Goal: Transaction & Acquisition: Purchase product/service

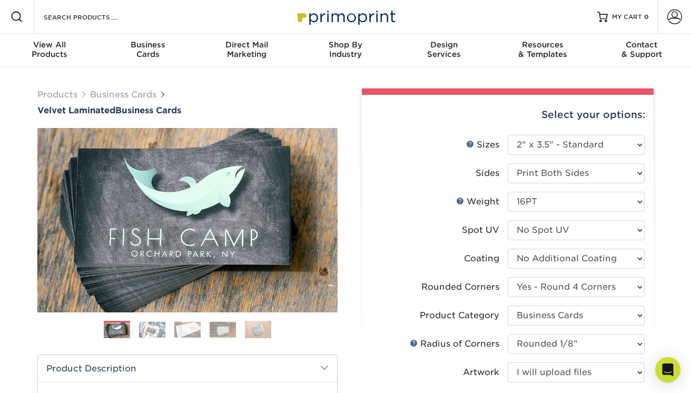
select select "2.00x3.50"
select select "7672df9e-0e0a-464d-8e1f-920c575e4da3"
select select "3b5148f1-0588-4f88-a218-97bcfdce65c1"
select select "589680c7-ee9a-431b-9d12-d7aeb1386a97"
select select "upload"
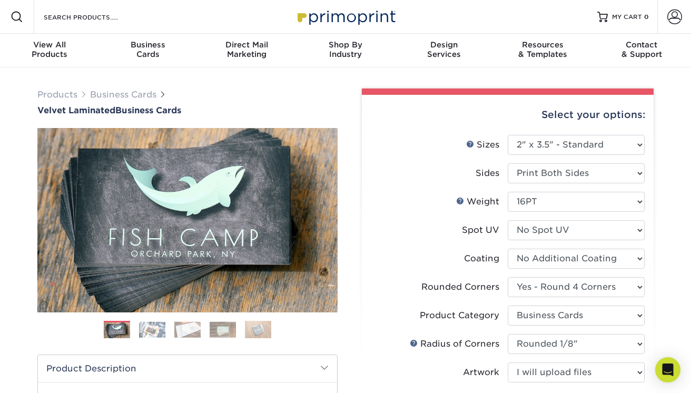
scroll to position [38, 0]
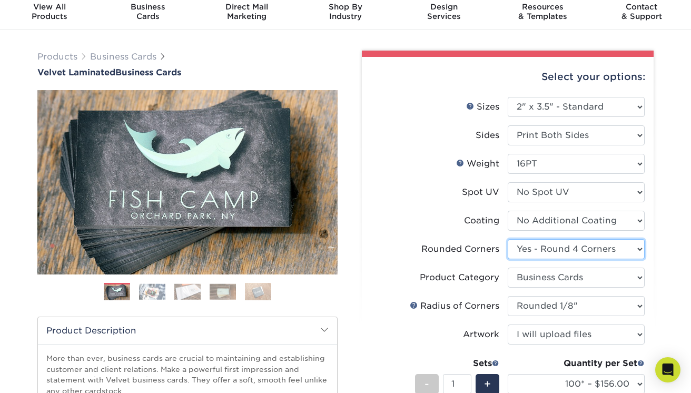
click at [573, 251] on select "Please Select Yes - Round 2 Corners Yes - Round 4 Corners No" at bounding box center [576, 249] width 137 height 20
select select "0"
click at [508, 239] on select "Please Select Yes - Round 2 Corners Yes - Round 4 Corners No" at bounding box center [576, 249] width 137 height 20
select select "-1"
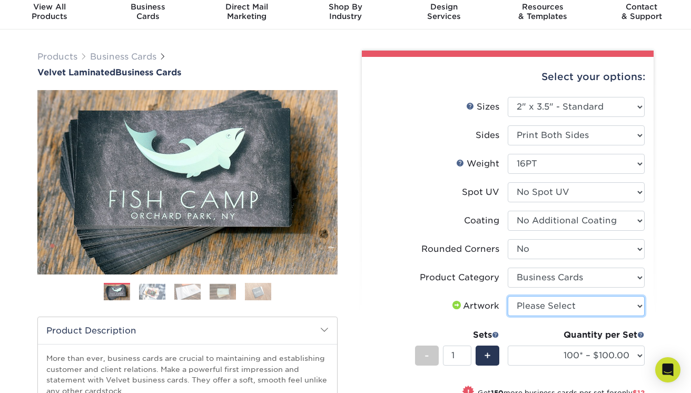
click at [561, 303] on select "Please Select I will upload files I need a design - $100" at bounding box center [576, 306] width 137 height 20
select select "upload"
click at [508, 296] on select "Please Select I will upload files I need a design - $100" at bounding box center [576, 306] width 137 height 20
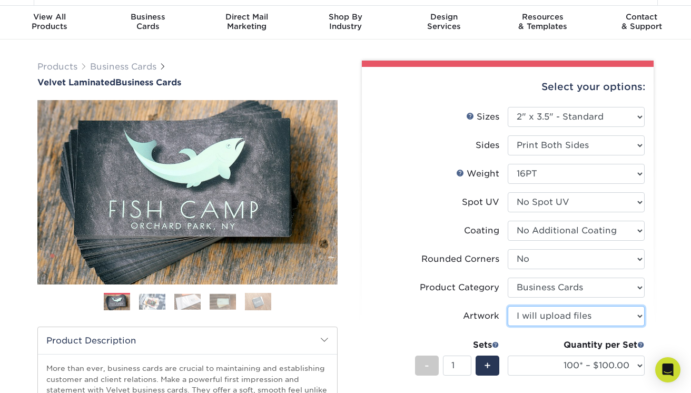
scroll to position [27, 0]
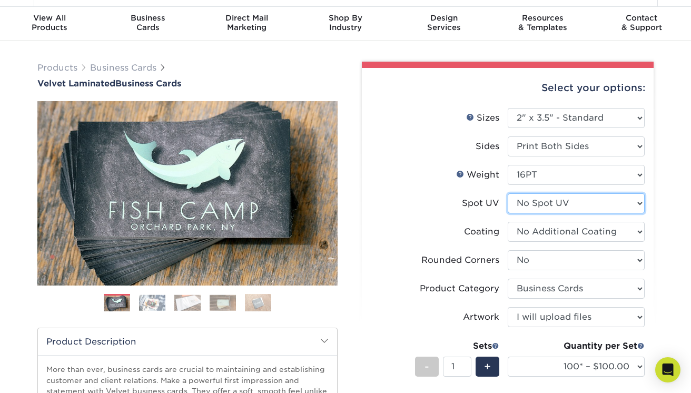
click at [573, 205] on select "Please Select No Spot UV Front and Back (Both Sides) Front Only Back Only" at bounding box center [576, 203] width 137 height 20
select select "-1"
click at [508, 193] on select "Please Select No Spot UV Front and Back (Both Sides) Front Only Back Only" at bounding box center [576, 203] width 137 height 20
select select "-1"
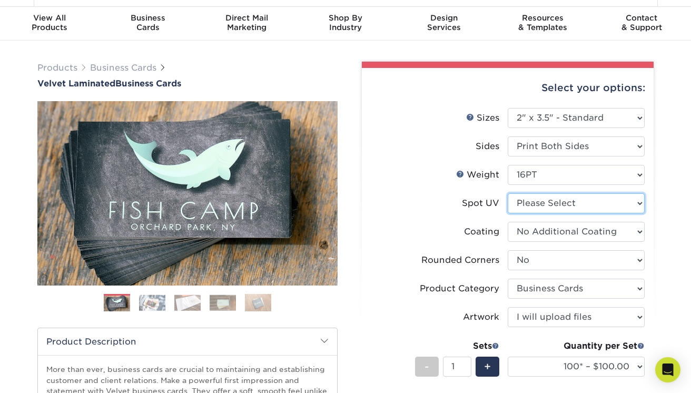
select select
select select "-1"
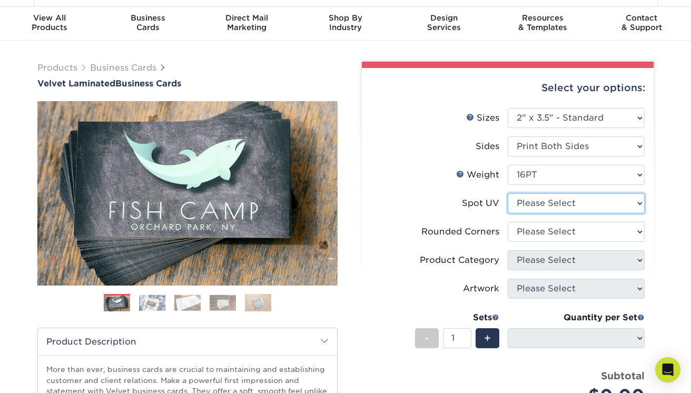
click at [557, 207] on select "Please Select No Spot UV Front and Back (Both Sides) Front Only Back Only" at bounding box center [576, 203] width 137 height 20
click at [508, 193] on select "Please Select No Spot UV Front and Back (Both Sides) Front Only Back Only" at bounding box center [576, 203] width 137 height 20
click at [552, 211] on select "Please Select No Spot UV Front and Back (Both Sides) Front Only Back Only" at bounding box center [576, 203] width 137 height 20
click at [508, 193] on select "Please Select No Spot UV Front and Back (Both Sides) Front Only Back Only" at bounding box center [576, 203] width 137 height 20
click at [523, 198] on select "Please Select No Spot UV Front and Back (Both Sides) Front Only Back Only" at bounding box center [576, 203] width 137 height 20
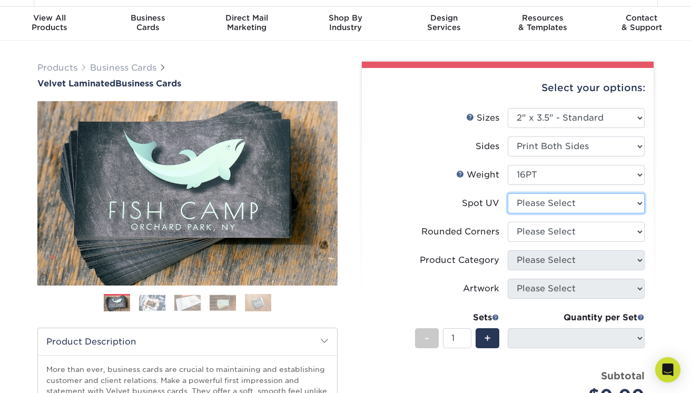
click at [508, 193] on select "Please Select No Spot UV Front and Back (Both Sides) Front Only Back Only" at bounding box center [576, 203] width 137 height 20
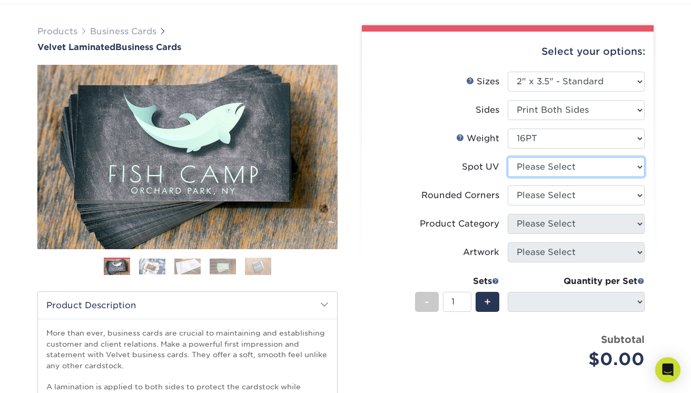
scroll to position [0, 0]
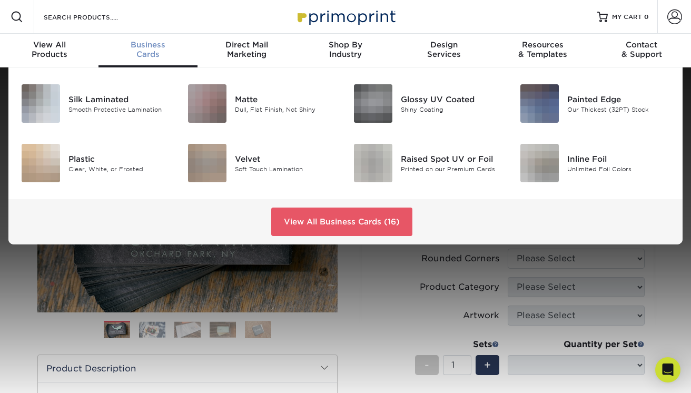
click at [152, 53] on div "Business Cards" at bounding box center [147, 49] width 98 height 19
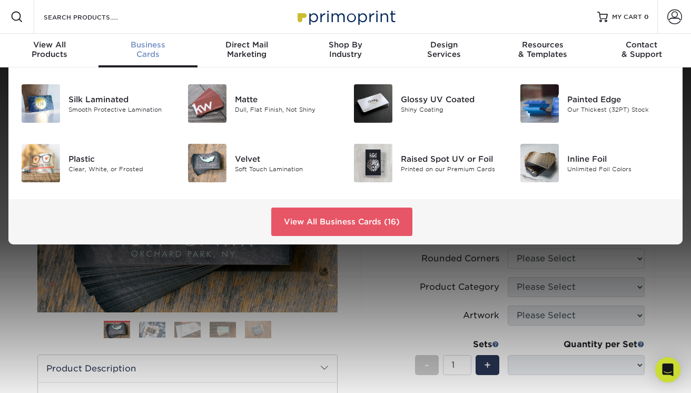
click at [146, 54] on div "Business Cards" at bounding box center [147, 49] width 98 height 19
click at [313, 221] on link "View All Business Cards (16)" at bounding box center [341, 221] width 141 height 28
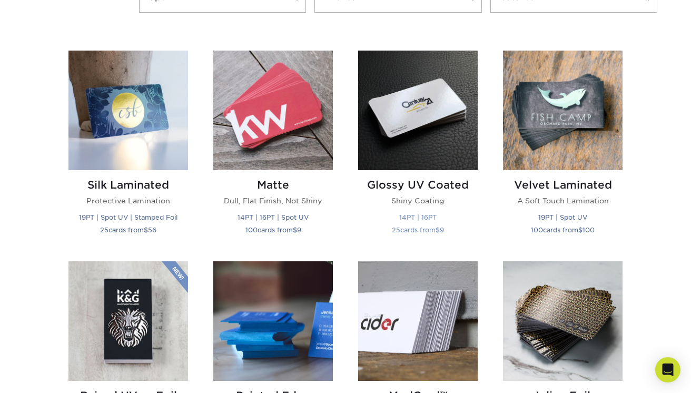
scroll to position [574, 0]
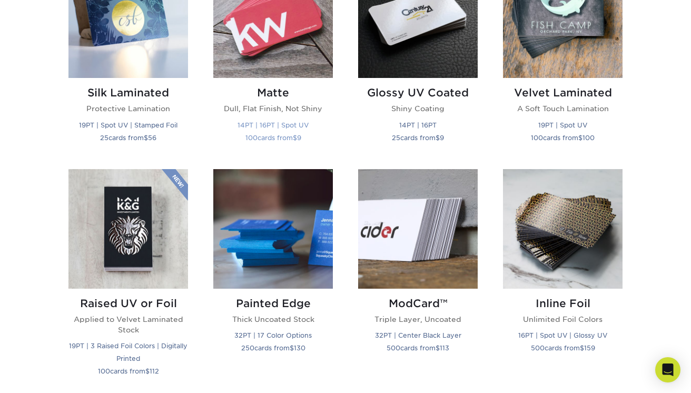
click at [267, 37] on img at bounding box center [273, 18] width 120 height 120
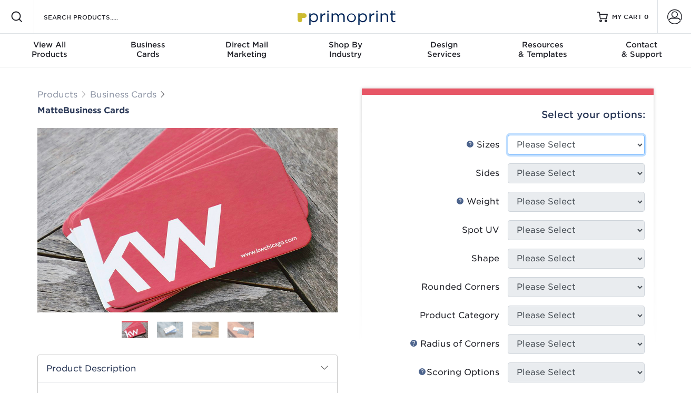
click at [549, 138] on select "Please Select 1.5" x 3.5" - Mini 1.75" x 3.5" - Mini 2" x 2" - Square 2" x 3" -…" at bounding box center [576, 145] width 137 height 20
select select "2.00x3.50"
click at [508, 135] on select "Please Select 1.5" x 3.5" - Mini 1.75" x 3.5" - Mini 2" x 2" - Square 2" x 3" -…" at bounding box center [576, 145] width 137 height 20
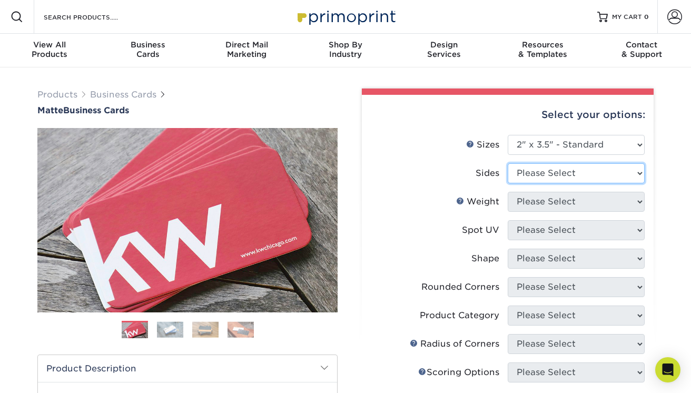
click at [567, 174] on select "Please Select Print Both Sides Print Front Only" at bounding box center [576, 173] width 137 height 20
select select "13abbda7-1d64-4f25-8bb2-c179b224825d"
click at [508, 163] on select "Please Select Print Both Sides Print Front Only" at bounding box center [576, 173] width 137 height 20
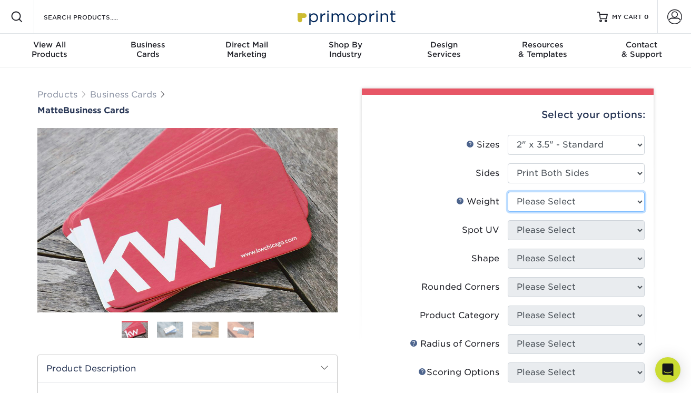
click at [557, 204] on select "Please Select 16PT 14PT" at bounding box center [576, 202] width 137 height 20
select select "16PT"
click at [508, 192] on select "Please Select 16PT 14PT" at bounding box center [576, 202] width 137 height 20
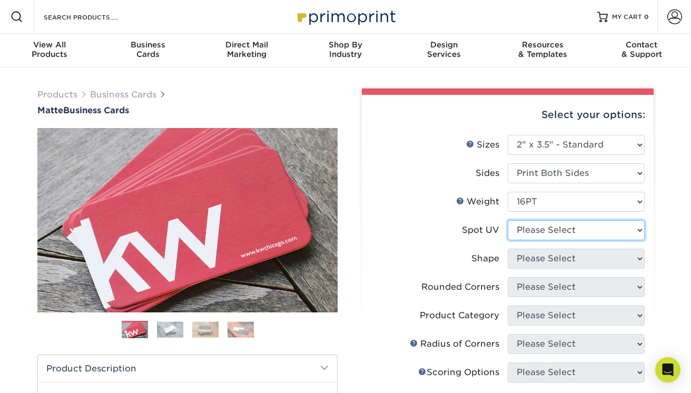
click at [546, 231] on select "Please Select No Spot UV Front and Back (Both Sides) Front Only Back Only" at bounding box center [576, 230] width 137 height 20
select select "3"
click at [508, 220] on select "Please Select No Spot UV Front and Back (Both Sides) Front Only Back Only" at bounding box center [576, 230] width 137 height 20
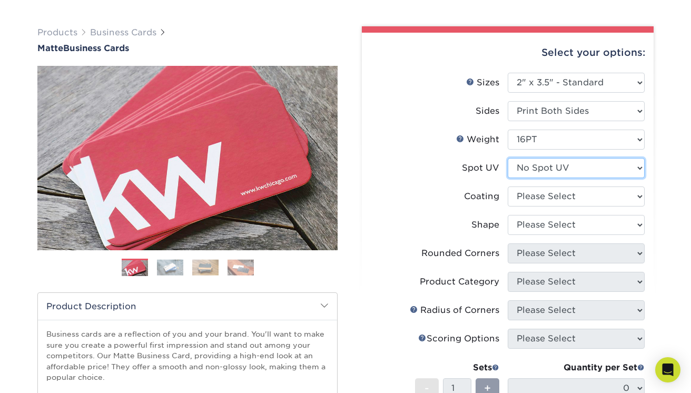
scroll to position [66, 0]
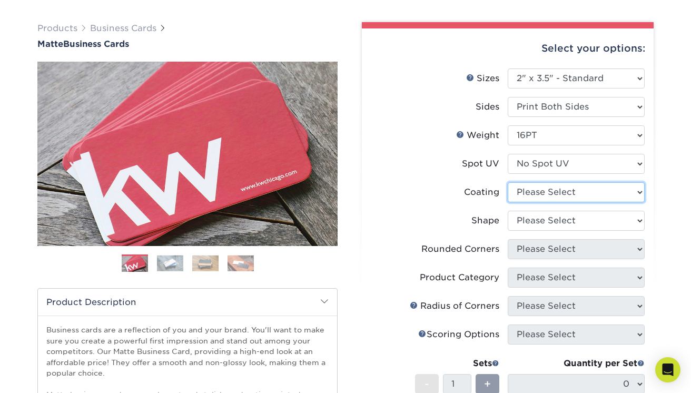
click at [543, 197] on select at bounding box center [576, 192] width 137 height 20
select select "121bb7b5-3b4d-429f-bd8d-bbf80e953313"
click at [508, 182] on select at bounding box center [576, 192] width 137 height 20
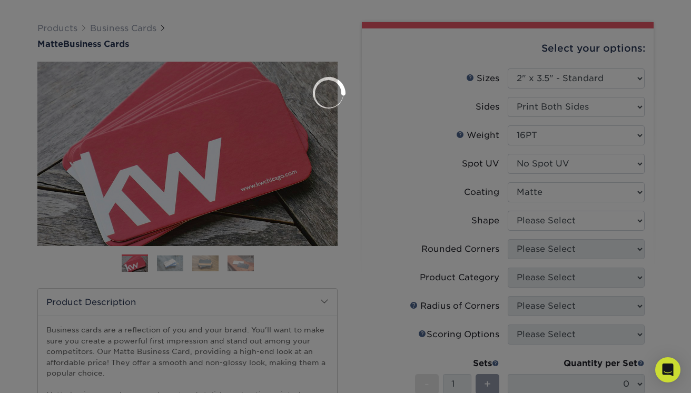
click at [541, 219] on div at bounding box center [345, 196] width 691 height 393
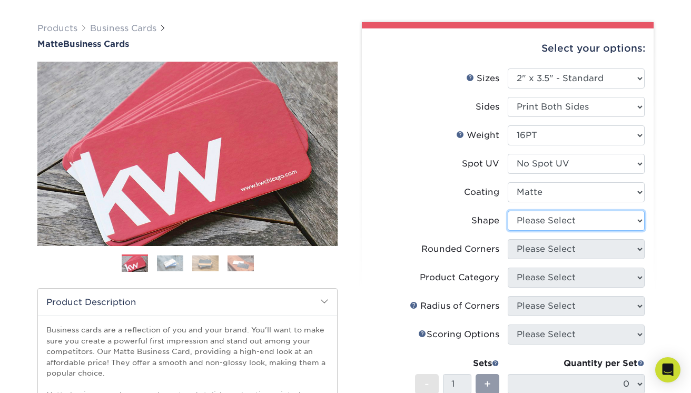
click at [541, 219] on select "Please Select Standard Oval" at bounding box center [576, 221] width 137 height 20
select select "standard"
click at [508, 211] on select "Please Select Standard Oval" at bounding box center [576, 221] width 137 height 20
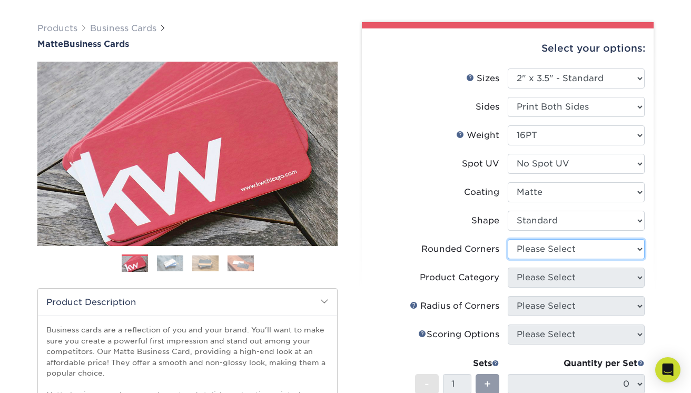
click at [534, 245] on select "Please Select Yes - Round 2 Corners Yes - Round 4 Corners No" at bounding box center [576, 249] width 137 height 20
select select "0"
click at [508, 239] on select "Please Select Yes - Round 2 Corners Yes - Round 4 Corners No" at bounding box center [576, 249] width 137 height 20
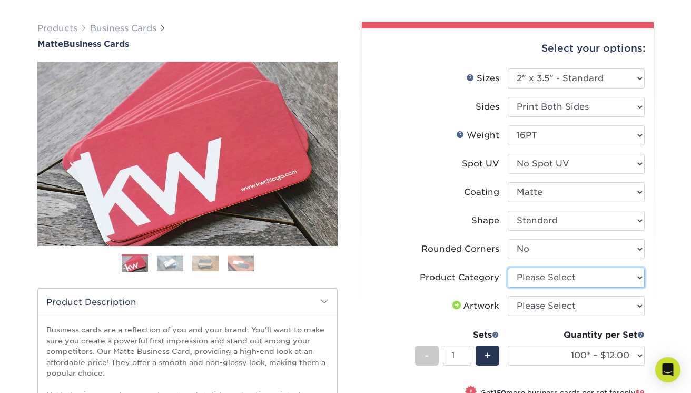
click at [537, 279] on select "Please Select Business Cards" at bounding box center [576, 277] width 137 height 20
select select "3b5148f1-0588-4f88-a218-97bcfdce65c1"
click at [508, 267] on select "Please Select Business Cards" at bounding box center [576, 277] width 137 height 20
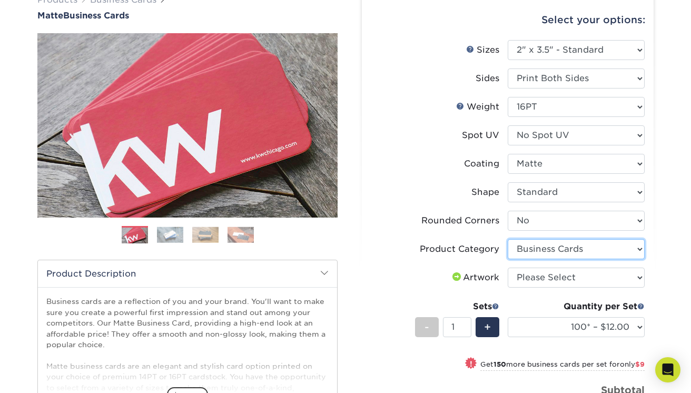
scroll to position [102, 0]
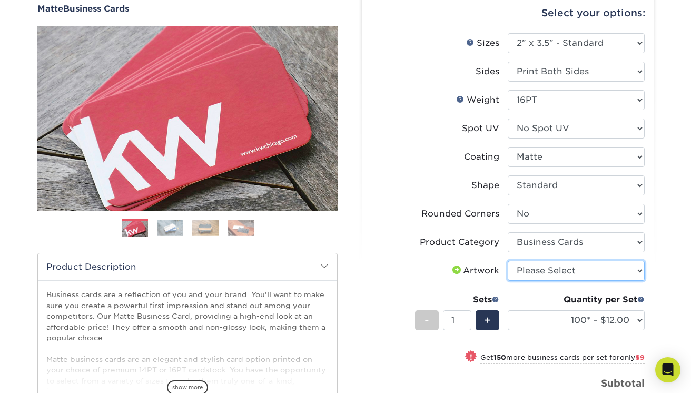
click at [543, 273] on select "Please Select I will upload files I need a design - $100" at bounding box center [576, 271] width 137 height 20
select select "upload"
click at [508, 261] on select "Please Select I will upload files I need a design - $100" at bounding box center [576, 271] width 137 height 20
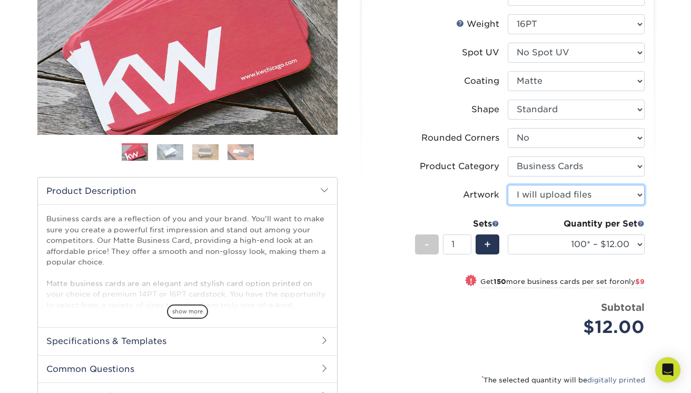
scroll to position [182, 0]
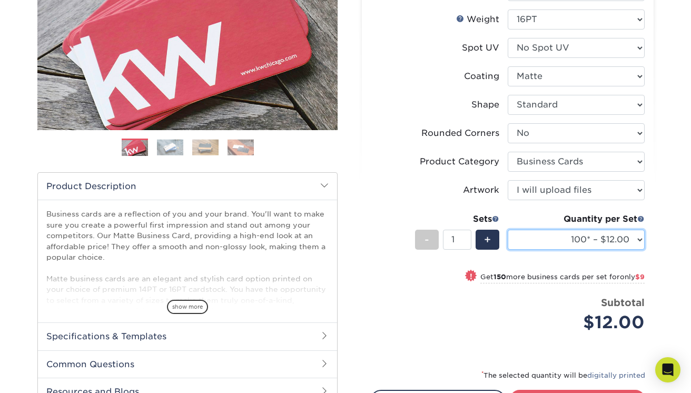
click at [563, 246] on select "100* – $12.00 250* – $21.00 500 – $42.00 1000 – $53.00 2500 – $95.00 5000 – $18…" at bounding box center [576, 240] width 137 height 20
click at [508, 230] on select "100* – $12.00 250* – $21.00 500 – $42.00 1000 – $53.00 2500 – $95.00 5000 – $18…" at bounding box center [576, 240] width 137 height 20
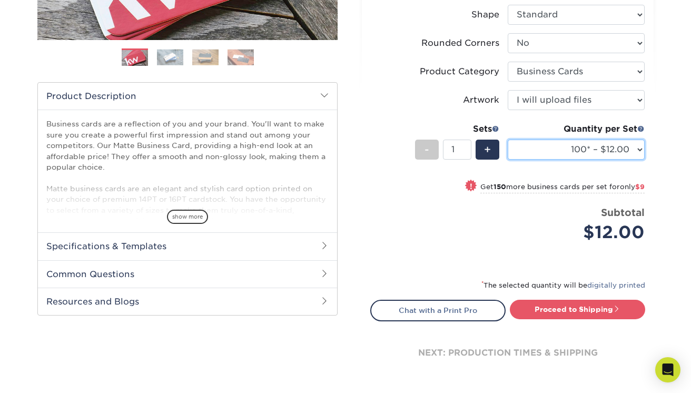
scroll to position [223, 0]
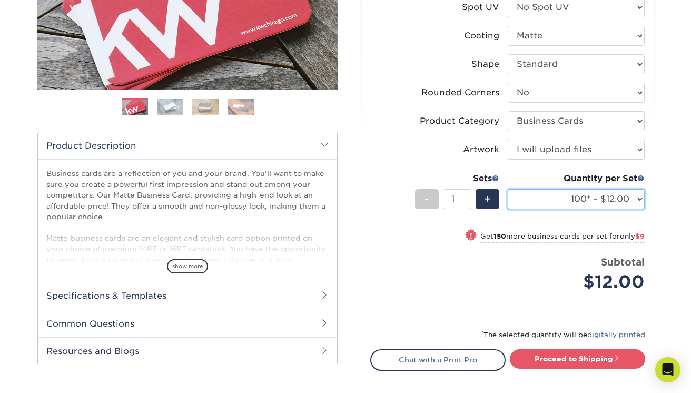
click at [574, 198] on select "100* – $12.00 250* – $21.00 500 – $42.00 1000 – $53.00 2500 – $95.00 5000 – $18…" at bounding box center [576, 199] width 137 height 20
click at [508, 189] on select "100* – $12.00 250* – $21.00 500 – $42.00 1000 – $53.00 2500 – $95.00 5000 – $18…" at bounding box center [576, 199] width 137 height 20
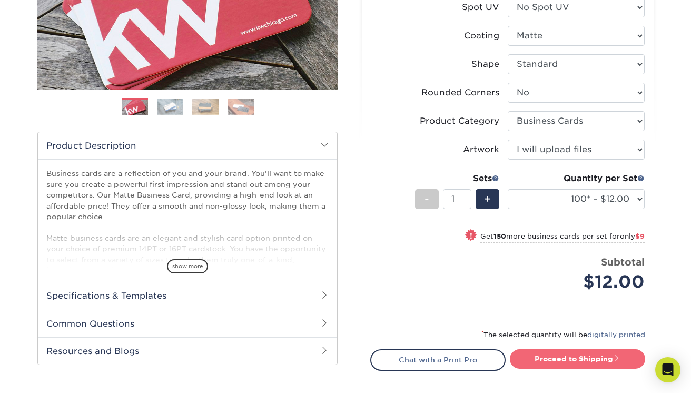
click at [578, 354] on link "Proceed to Shipping" at bounding box center [577, 358] width 135 height 19
type input "Set 1"
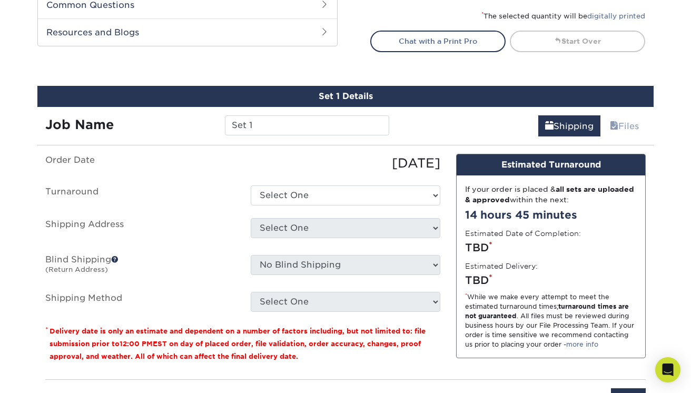
scroll to position [600, 0]
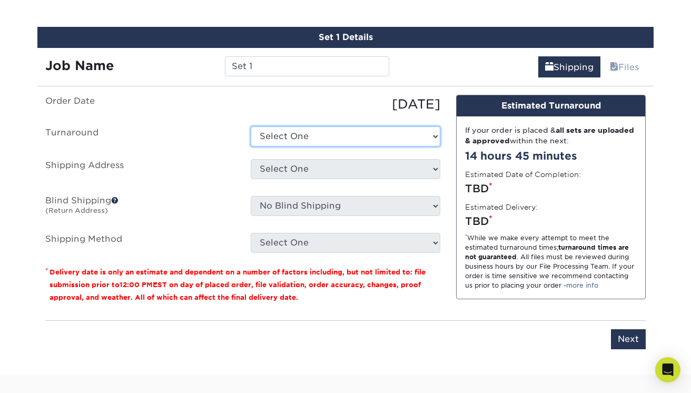
click at [363, 141] on select "Select One 2-4 Business Days 2 Day Next Business Day" at bounding box center [346, 136] width 190 height 20
select select "c2e4b62e-f2c4-4838-a8c2-a74d48cdd9a8"
click at [251, 126] on select "Select One 2-4 Business Days 2 Day Next Business Day" at bounding box center [346, 136] width 190 height 20
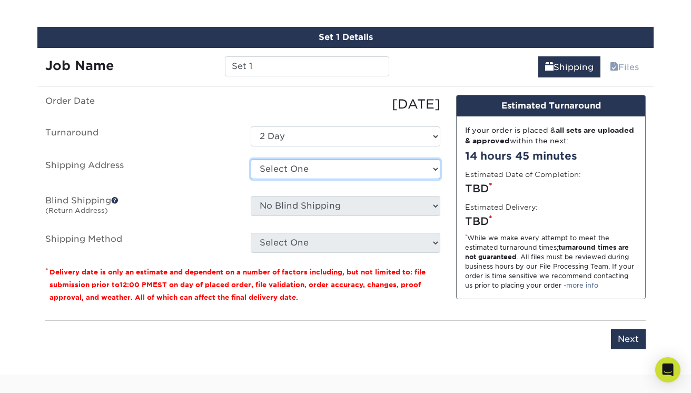
click at [352, 173] on select "Select One + Add New Address - Login" at bounding box center [346, 169] width 190 height 20
select select "newaddress"
click at [251, 159] on select "Select One + Add New Address - Login" at bounding box center [346, 169] width 190 height 20
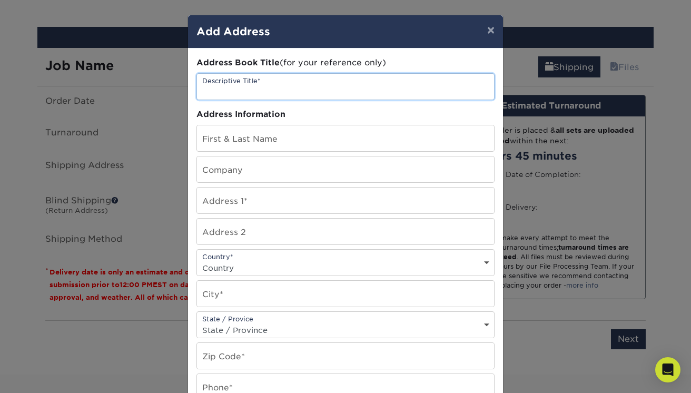
click at [310, 87] on input "text" at bounding box center [345, 87] width 297 height 26
type input "Home"
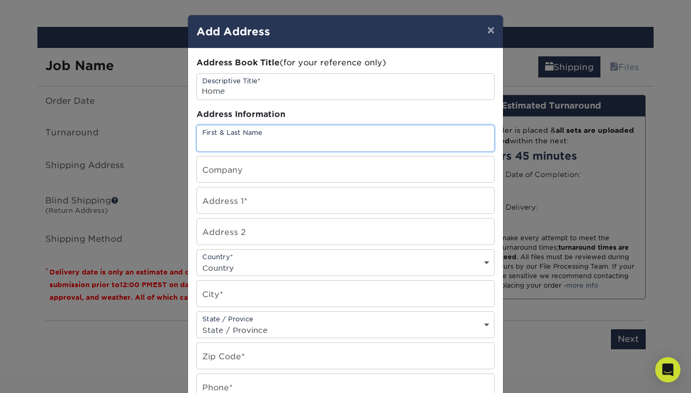
type input "a"
type input "[PERSON_NAME]"
type input "The Certified Freak"
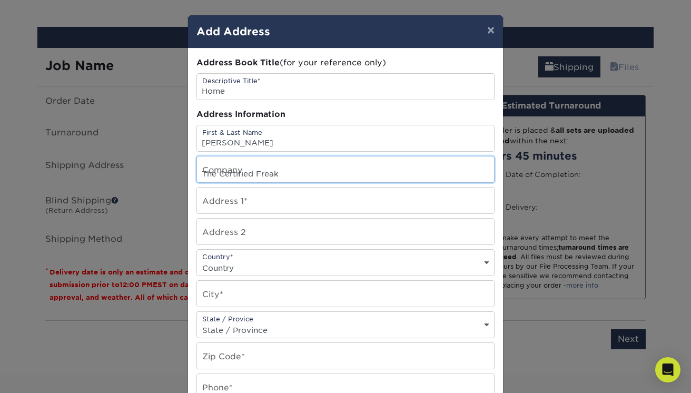
type input "2730 Ariane Dr"
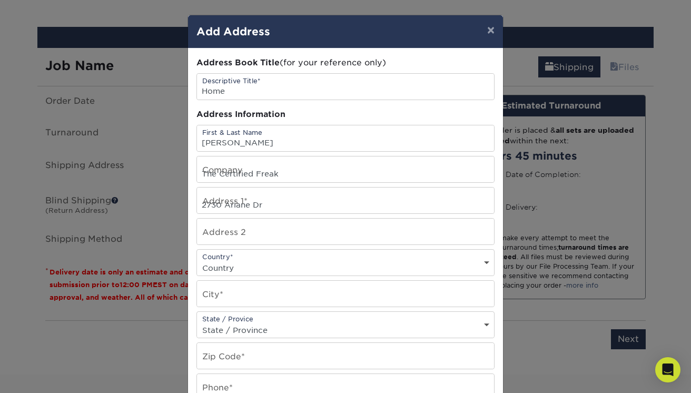
type input "66"
select select "US"
type input "San Diego"
select select "CA"
type input "92117"
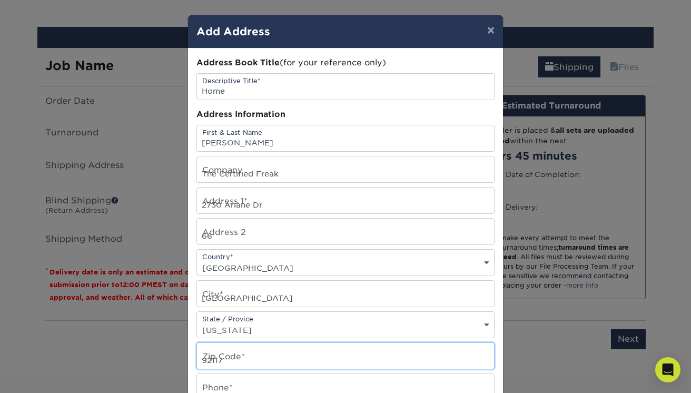
type input "7143927531"
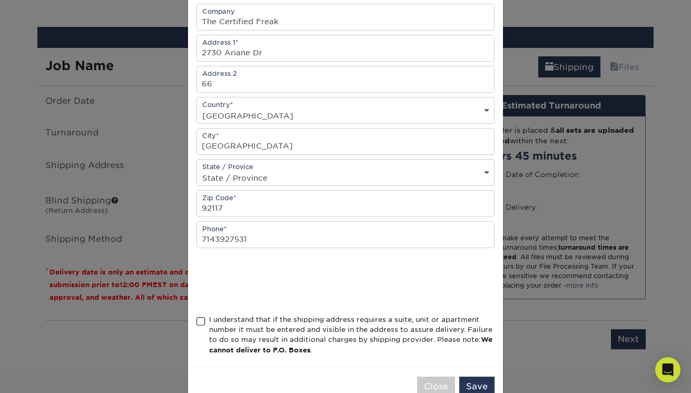
scroll to position [180, 0]
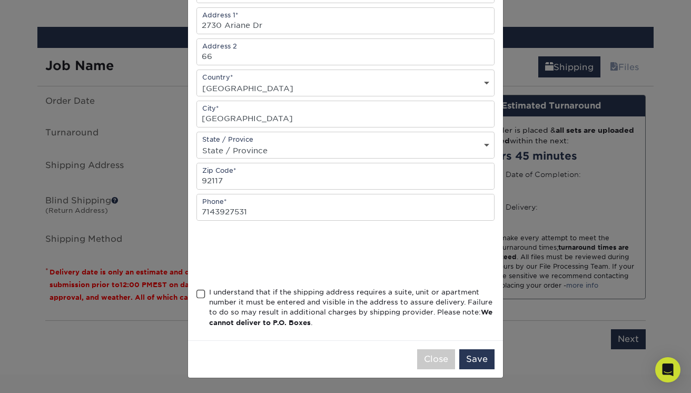
click at [251, 295] on div "I understand that if the shipping address requires a suite, unit or apartment n…" at bounding box center [351, 307] width 285 height 41
click at [0, 0] on input "I understand that if the shipping address requires a suite, unit or apartment n…" at bounding box center [0, 0] width 0 height 0
click at [470, 356] on button "Save" at bounding box center [476, 359] width 35 height 20
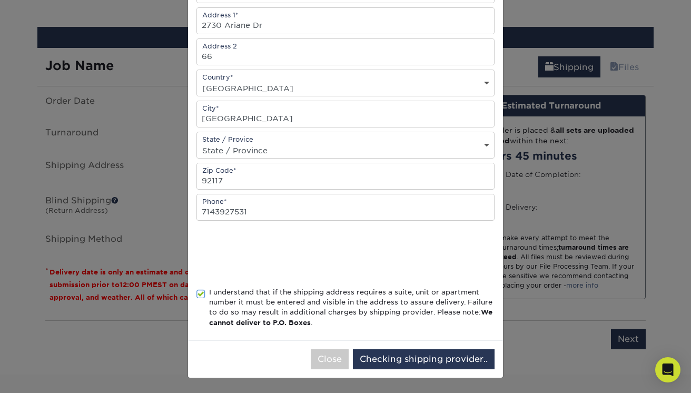
scroll to position [0, 0]
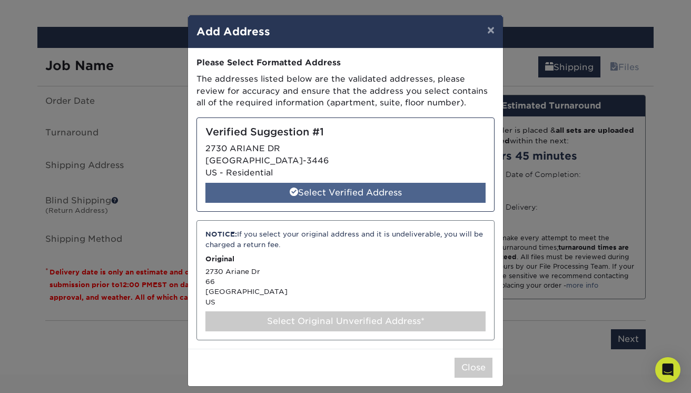
click at [375, 186] on div "Select Verified Address" at bounding box center [345, 193] width 280 height 20
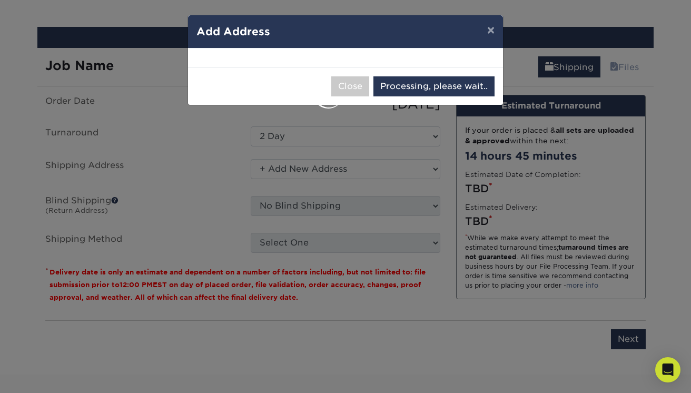
select select "286719"
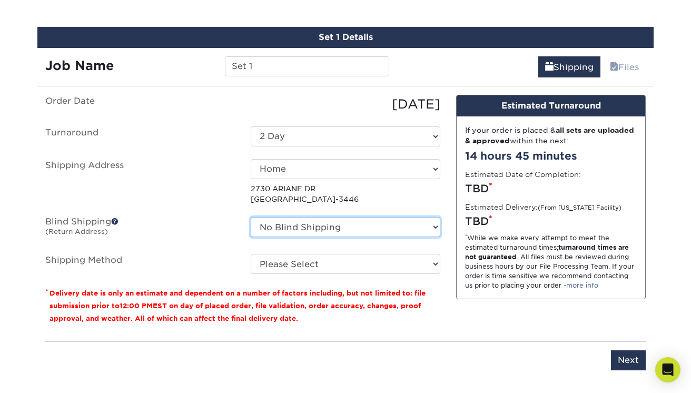
click at [349, 226] on select "No Blind Shipping + Add New Address" at bounding box center [346, 227] width 190 height 20
click at [251, 217] on select "No Blind Shipping + Add New Address" at bounding box center [346, 227] width 190 height 20
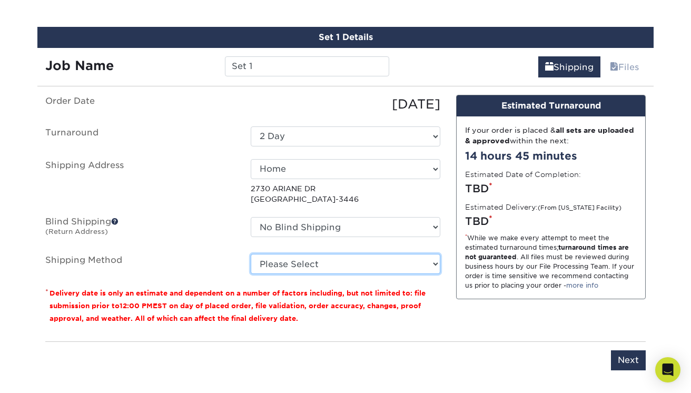
click at [334, 265] on select "Please Select Ground Shipping (+$7.84) 3 Day Shipping Service (+$20.07) 2 Day A…" at bounding box center [346, 264] width 190 height 20
select select "03"
click at [251, 254] on select "Please Select Ground Shipping (+$7.84) 3 Day Shipping Service (+$20.07) 2 Day A…" at bounding box center [346, 264] width 190 height 20
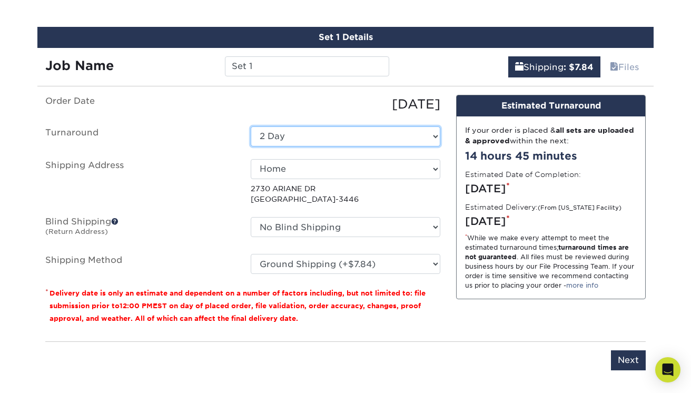
click at [392, 142] on select "Select One 2-4 Business Days 2 Day Next Business Day" at bounding box center [346, 136] width 190 height 20
select select "64c822c2-3af2-41d2-bec4-d4207c89befa"
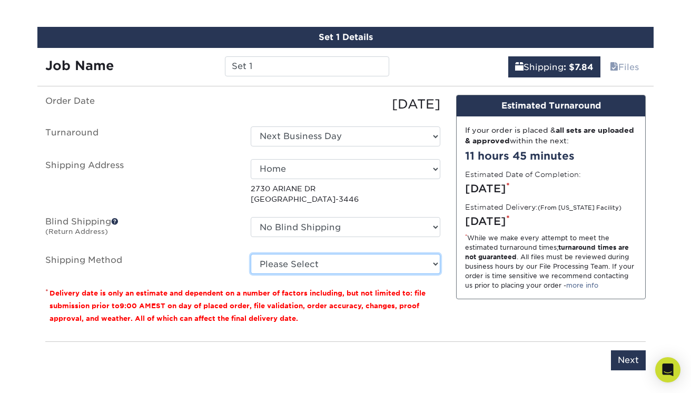
click at [362, 269] on select "Please Select Ground Shipping (+$7.84) 3 Day Shipping Service (+$20.07) 2 Day A…" at bounding box center [346, 264] width 190 height 20
select select "03"
click at [251, 254] on select "Please Select Ground Shipping (+$7.84) 3 Day Shipping Service (+$20.07) 2 Day A…" at bounding box center [346, 264] width 190 height 20
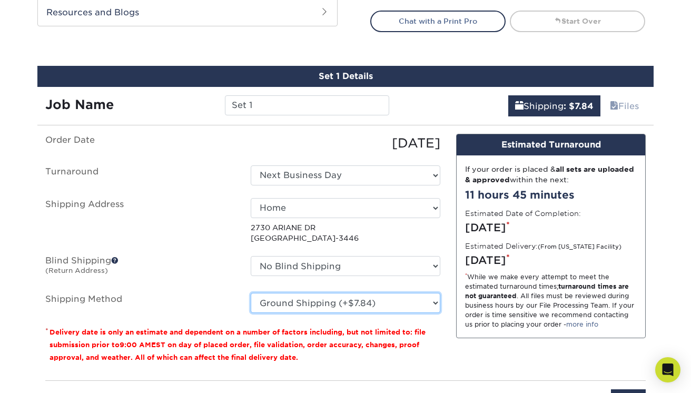
scroll to position [559, 0]
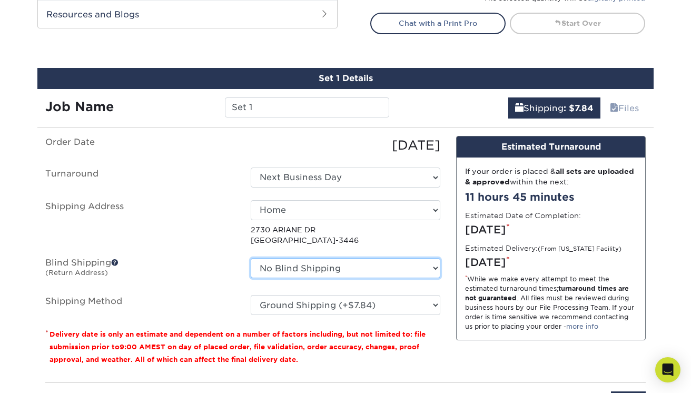
click at [367, 271] on select "No Blind Shipping + Add New Address" at bounding box center [346, 268] width 190 height 20
click at [251, 258] on select "No Blind Shipping + Add New Address" at bounding box center [346, 268] width 190 height 20
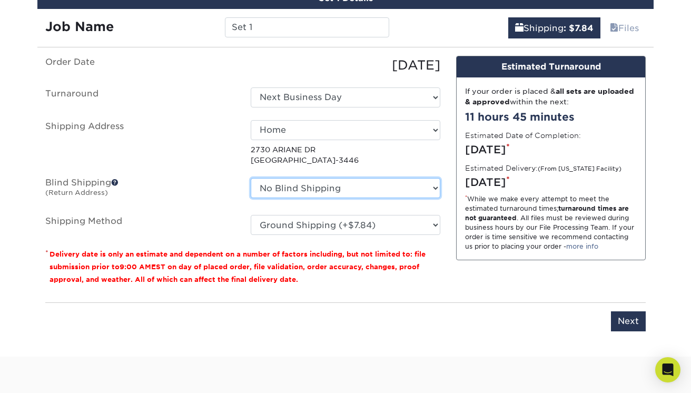
scroll to position [640, 0]
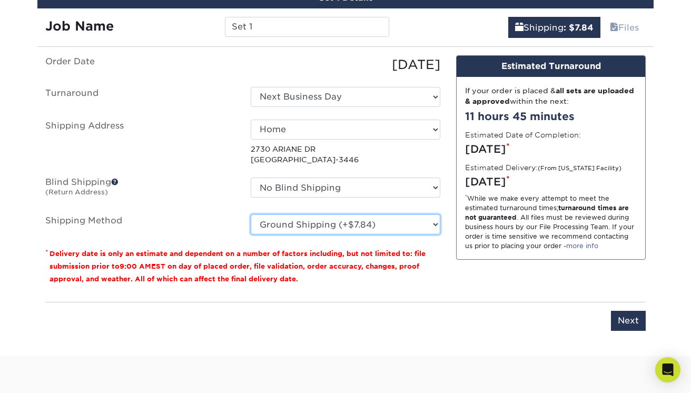
click at [365, 225] on select "Please Select Ground Shipping (+$7.84) 3 Day Shipping Service (+$20.07) 2 Day A…" at bounding box center [346, 224] width 190 height 20
click at [251, 214] on select "Please Select Ground Shipping (+$7.84) 3 Day Shipping Service (+$20.07) 2 Day A…" at bounding box center [346, 224] width 190 height 20
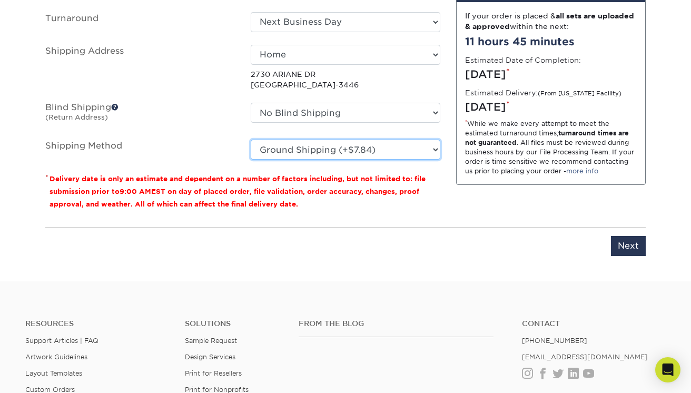
scroll to position [711, 0]
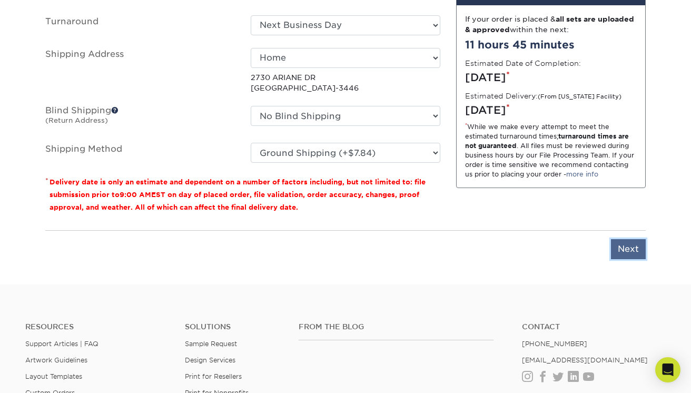
click at [622, 247] on input "Next" at bounding box center [628, 249] width 35 height 20
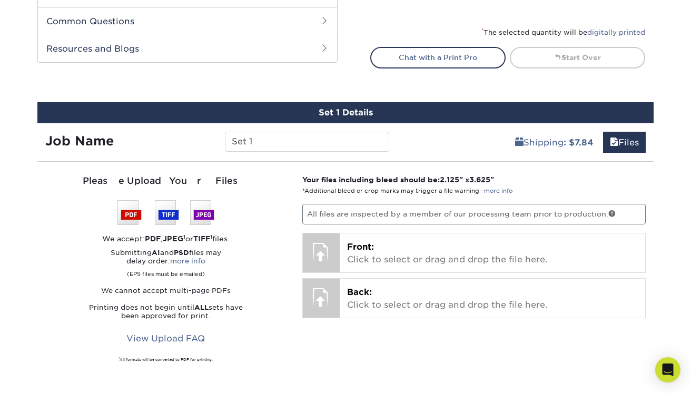
scroll to position [521, 0]
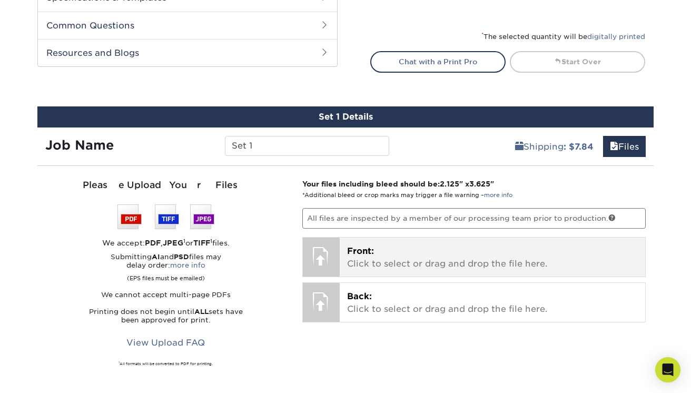
click at [388, 260] on p "Front: Click to select or drag and drop the file here." at bounding box center [492, 257] width 291 height 25
click at [325, 257] on div at bounding box center [321, 255] width 37 height 37
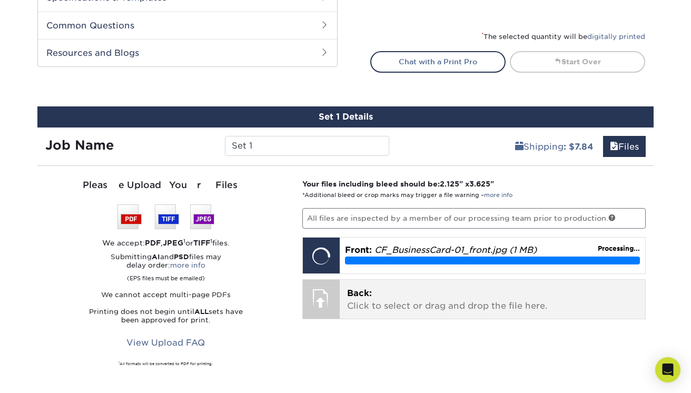
click at [330, 295] on div at bounding box center [321, 298] width 37 height 37
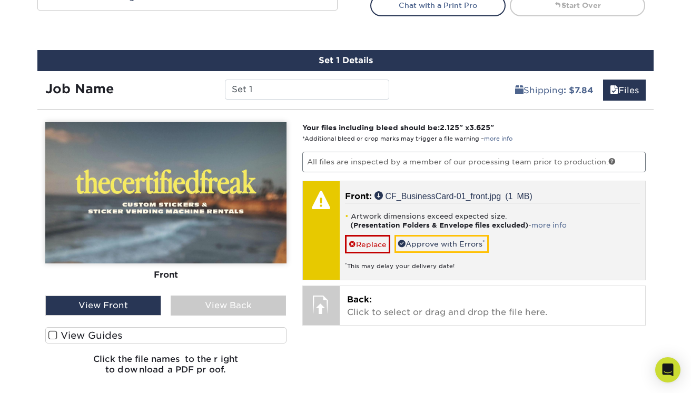
scroll to position [578, 0]
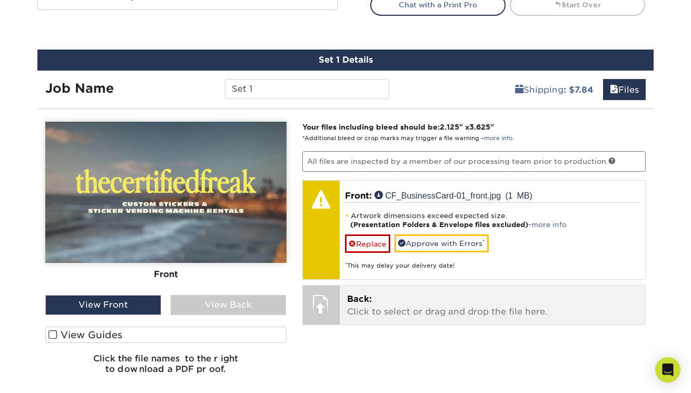
click at [354, 306] on p "Back: Click to select or drag and drop the file here." at bounding box center [492, 305] width 291 height 25
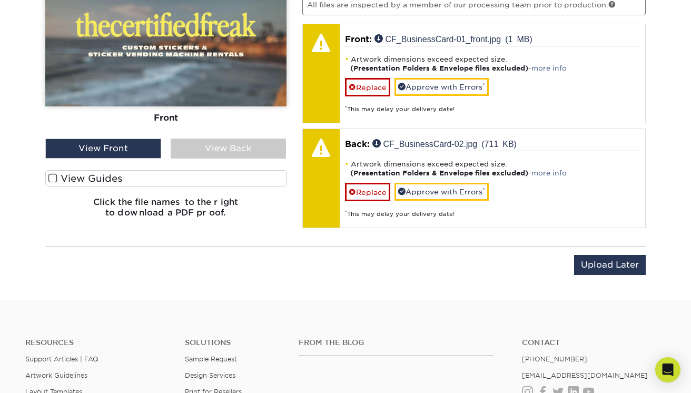
scroll to position [712, 0]
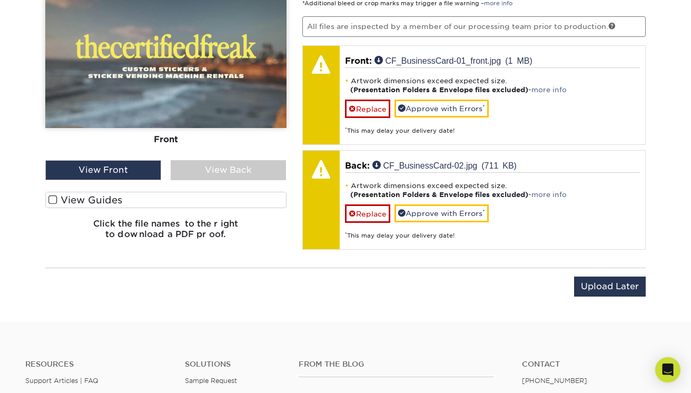
click at [168, 202] on label "View Guides" at bounding box center [165, 200] width 241 height 16
click at [0, 0] on input "View Guides" at bounding box center [0, 0] width 0 height 0
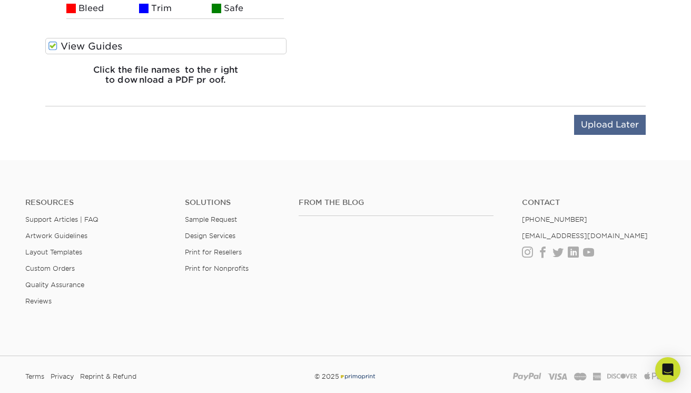
scroll to position [1105, 0]
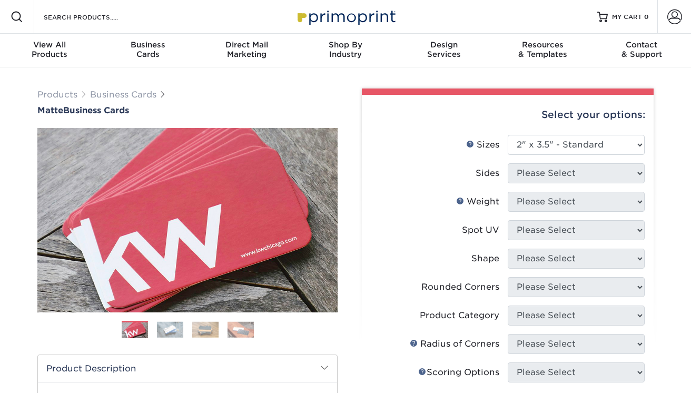
select select "2.00x3.50"
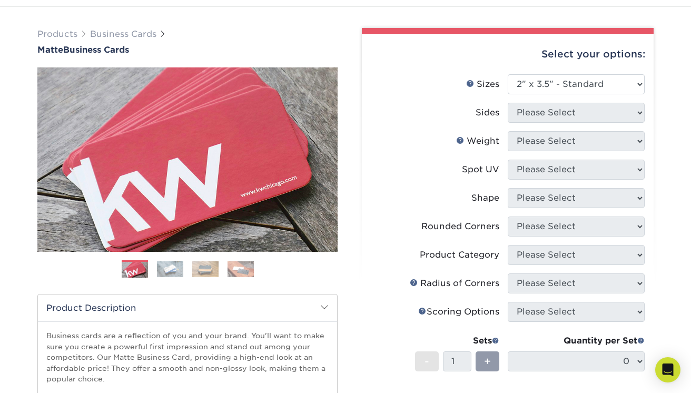
scroll to position [101, 0]
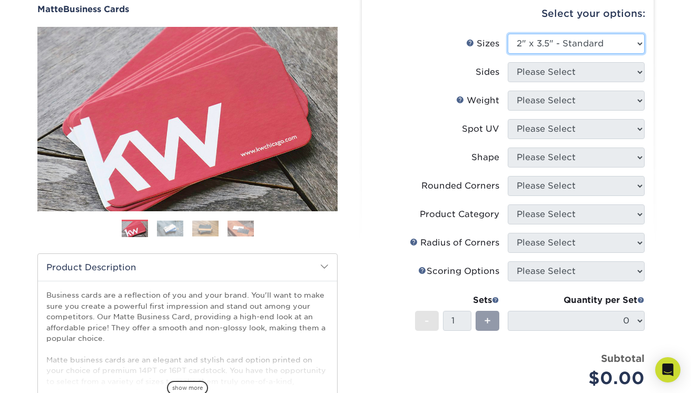
click at [626, 45] on select "Please Select 1.5" x 3.5" - Mini 1.75" x 3.5" - Mini 2" x 2" - Square 2" x 3" -…" at bounding box center [576, 44] width 137 height 20
click at [508, 34] on select "Please Select 1.5" x 3.5" - Mini 1.75" x 3.5" - Mini 2" x 2" - Square 2" x 3" -…" at bounding box center [576, 44] width 137 height 20
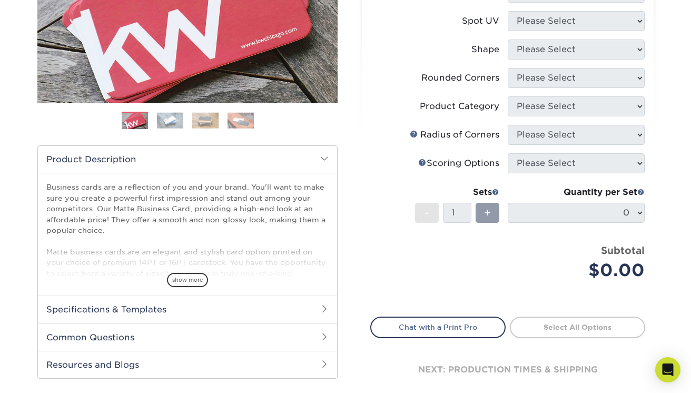
scroll to position [211, 0]
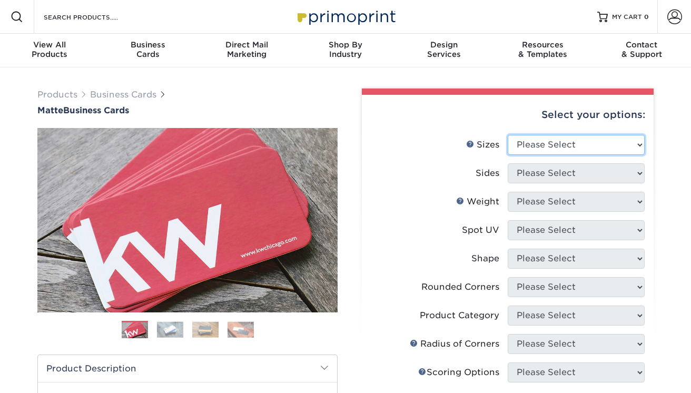
click at [574, 142] on select "Please Select 1.5" x 3.5" - Mini 1.75" x 3.5" - Mini 2" x 2" - Square 2" x 3" -…" at bounding box center [576, 145] width 137 height 20
select select "2.00x3.50"
click at [508, 135] on select "Please Select 1.5" x 3.5" - Mini 1.75" x 3.5" - Mini 2" x 2" - Square 2" x 3" -…" at bounding box center [576, 145] width 137 height 20
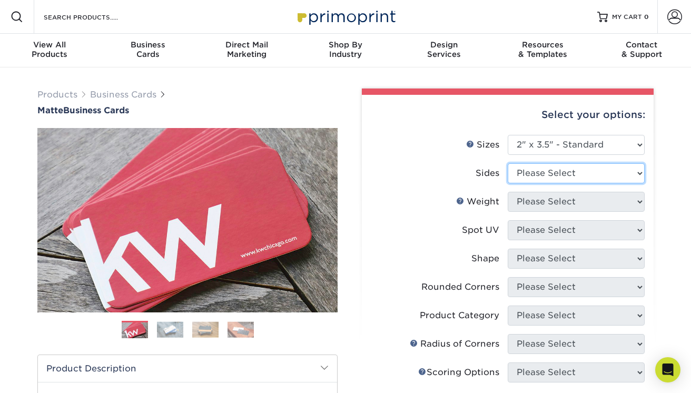
click at [571, 174] on select "Please Select Print Both Sides Print Front Only" at bounding box center [576, 173] width 137 height 20
select select "13abbda7-1d64-4f25-8bb2-c179b224825d"
click at [508, 163] on select "Please Select Print Both Sides Print Front Only" at bounding box center [576, 173] width 137 height 20
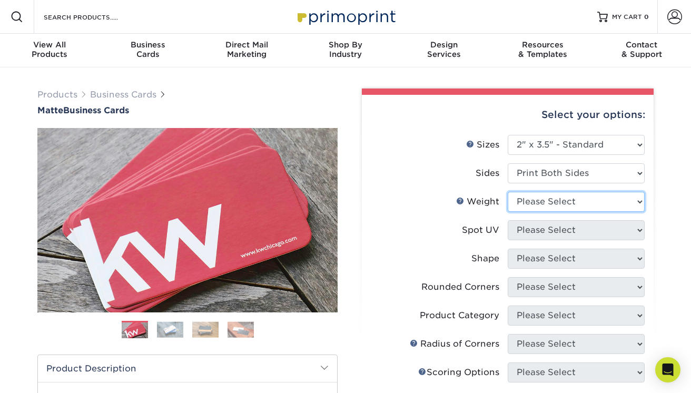
click at [564, 200] on select "Please Select 16PT 14PT" at bounding box center [576, 202] width 137 height 20
select select "16PT"
click at [508, 192] on select "Please Select 16PT 14PT" at bounding box center [576, 202] width 137 height 20
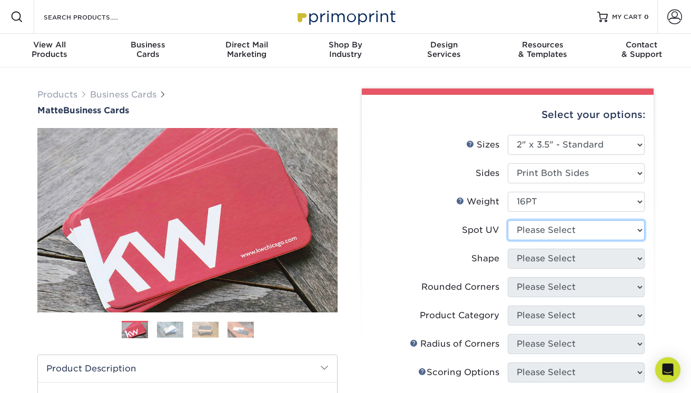
click at [555, 230] on select "Please Select No Spot UV Front and Back (Both Sides) Front Only Back Only" at bounding box center [576, 230] width 137 height 20
select select "3"
click at [508, 220] on select "Please Select No Spot UV Front and Back (Both Sides) Front Only Back Only" at bounding box center [576, 230] width 137 height 20
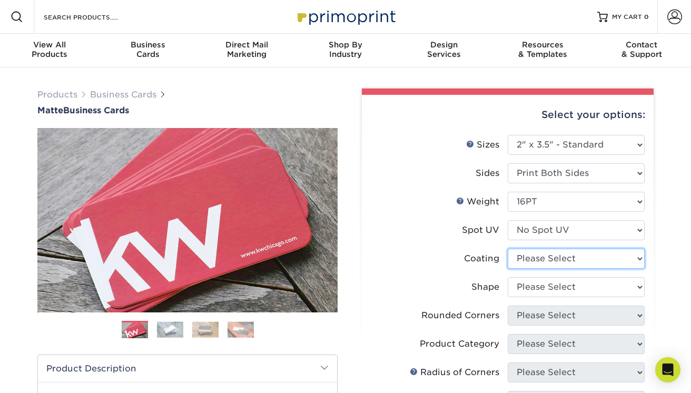
click at [549, 254] on select at bounding box center [576, 259] width 137 height 20
select select "121bb7b5-3b4d-429f-bd8d-bbf80e953313"
click at [508, 249] on select at bounding box center [576, 259] width 137 height 20
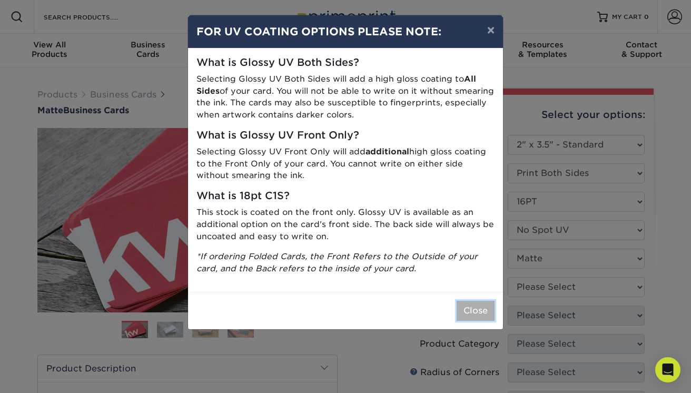
click at [465, 301] on button "Close" at bounding box center [475, 311] width 38 height 20
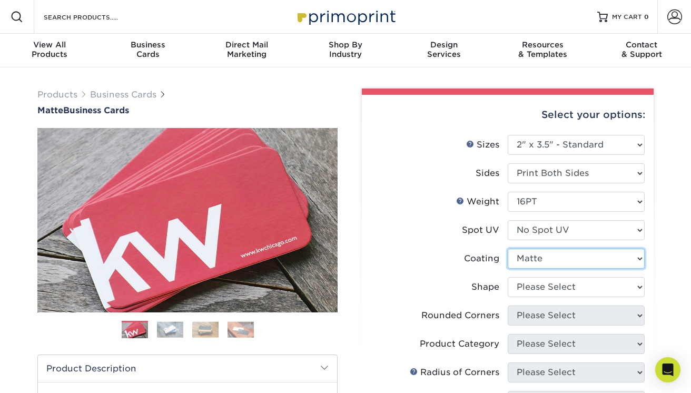
click at [540, 258] on select at bounding box center [576, 259] width 137 height 20
click at [508, 249] on select at bounding box center [576, 259] width 137 height 20
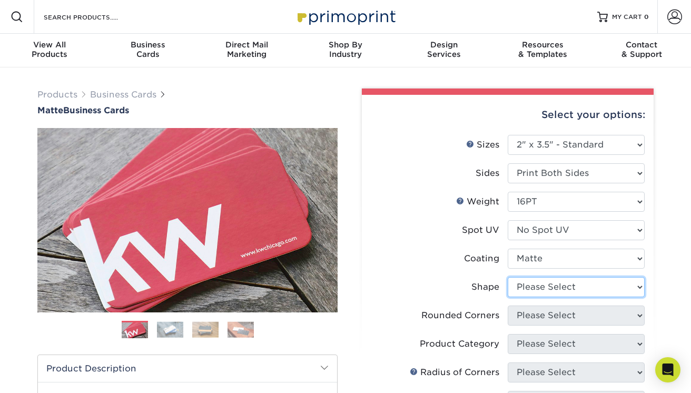
click at [538, 282] on select "Please Select Standard Oval" at bounding box center [576, 287] width 137 height 20
select select "standard"
click at [508, 277] on select "Please Select Standard Oval" at bounding box center [576, 287] width 137 height 20
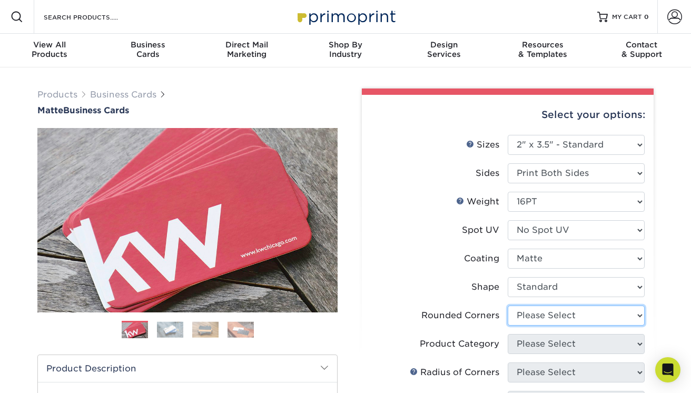
click at [540, 316] on select "Please Select Yes - Round 2 Corners Yes - Round 4 Corners No" at bounding box center [576, 315] width 137 height 20
select select "0"
click at [508, 305] on select "Please Select Yes - Round 2 Corners Yes - Round 4 Corners No" at bounding box center [576, 315] width 137 height 20
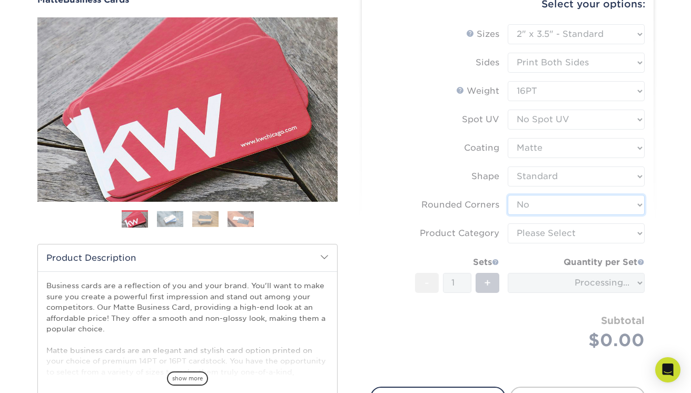
scroll to position [112, 0]
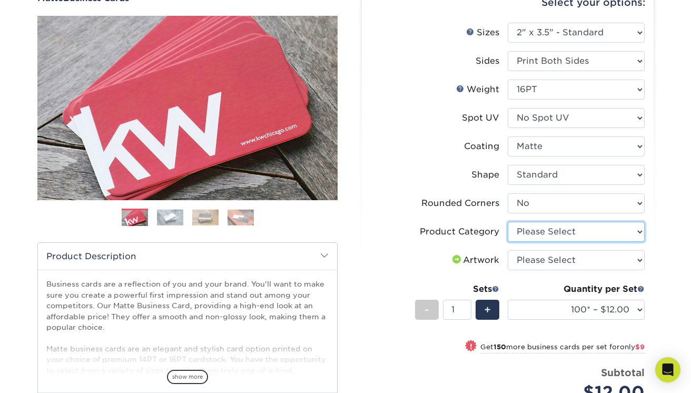
click at [553, 234] on select "Please Select Business Cards" at bounding box center [576, 232] width 137 height 20
select select "3b5148f1-0588-4f88-a218-97bcfdce65c1"
click at [508, 222] on select "Please Select Business Cards" at bounding box center [576, 232] width 137 height 20
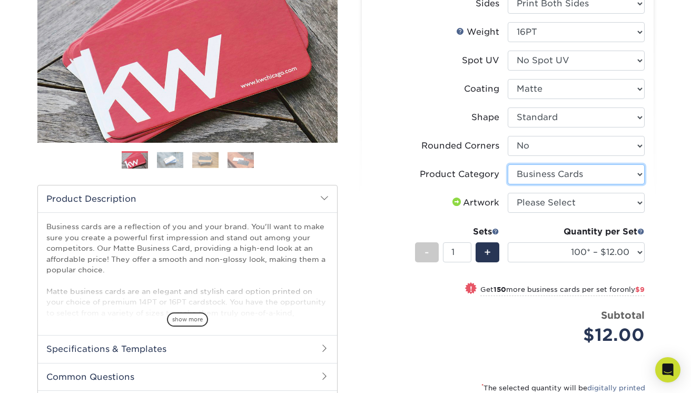
scroll to position [171, 0]
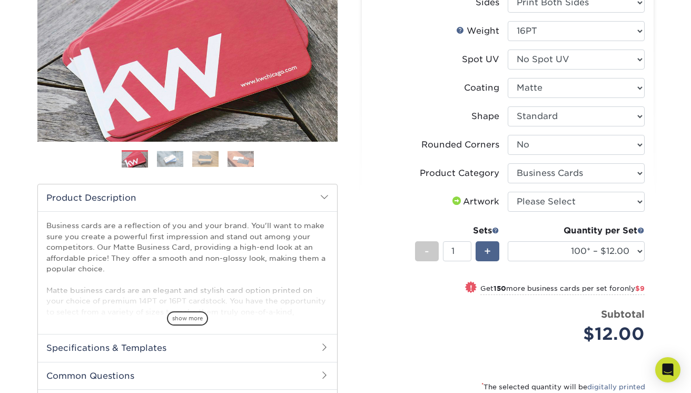
click at [484, 250] on span "+" at bounding box center [487, 251] width 7 height 16
type input "2"
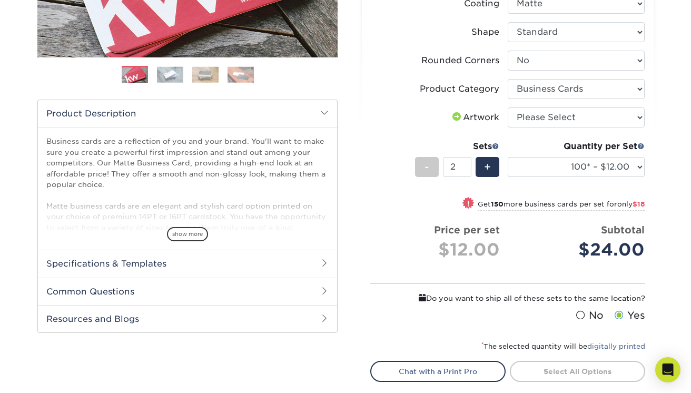
scroll to position [254, 0]
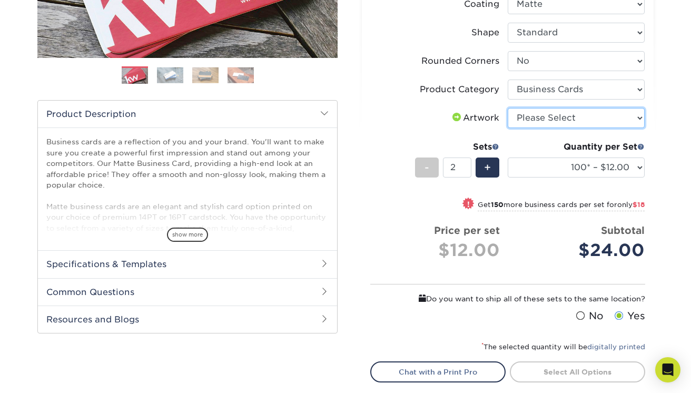
click at [543, 126] on select "Please Select I will upload files I need a design - $100" at bounding box center [576, 118] width 137 height 20
select select "upload"
click at [508, 108] on select "Please Select I will upload files I need a design - $100" at bounding box center [576, 118] width 137 height 20
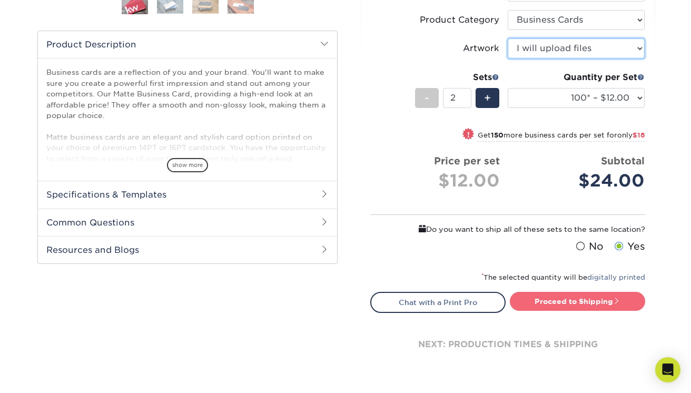
scroll to position [354, 0]
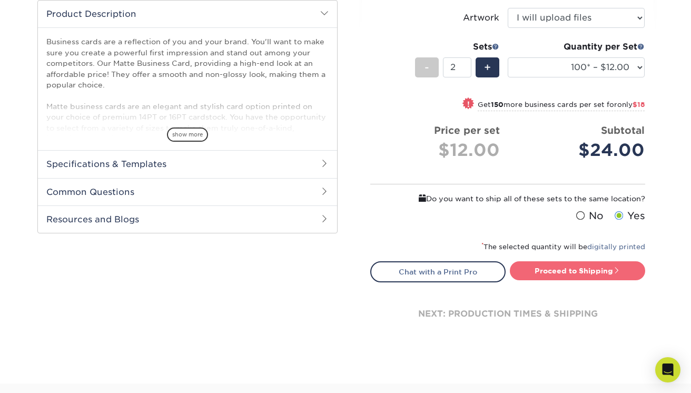
click at [570, 265] on link "Proceed to Shipping" at bounding box center [577, 270] width 135 height 19
type input "Set 1"
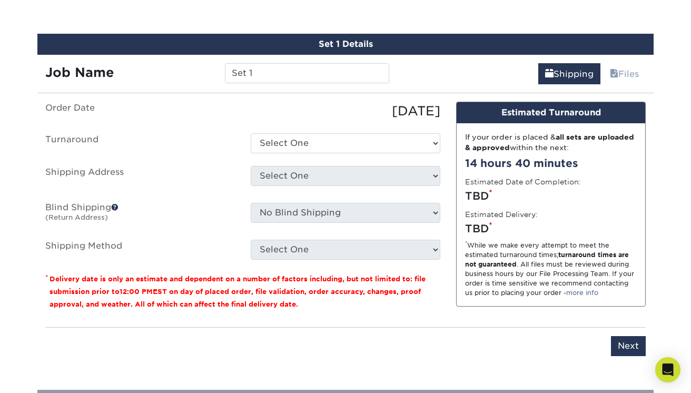
scroll to position [643, 0]
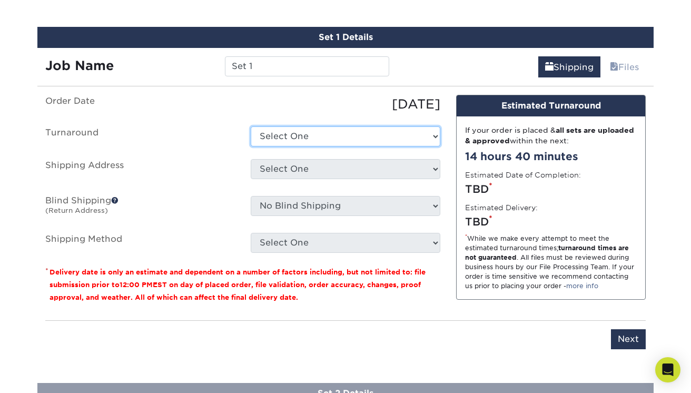
click at [332, 137] on select "Select One 2-4 Business Days 2 Day Next Business Day" at bounding box center [346, 136] width 190 height 20
select select "64c822c2-3af2-41d2-bec4-d4207c89befa"
click at [251, 126] on select "Select One 2-4 Business Days 2 Day Next Business Day" at bounding box center [346, 136] width 190 height 20
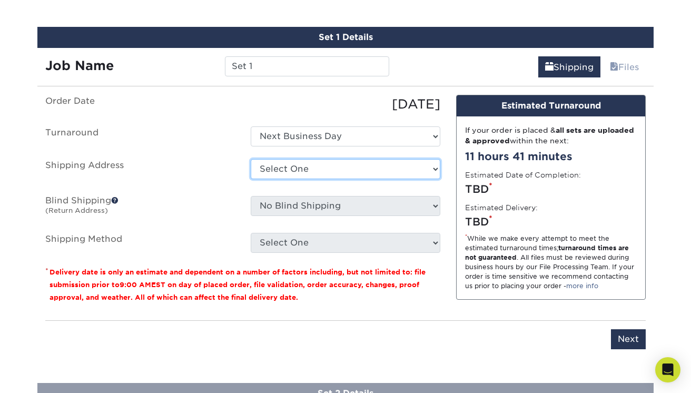
click at [319, 172] on select "Select One Home + Add New Address - Login" at bounding box center [346, 169] width 190 height 20
select select "286719"
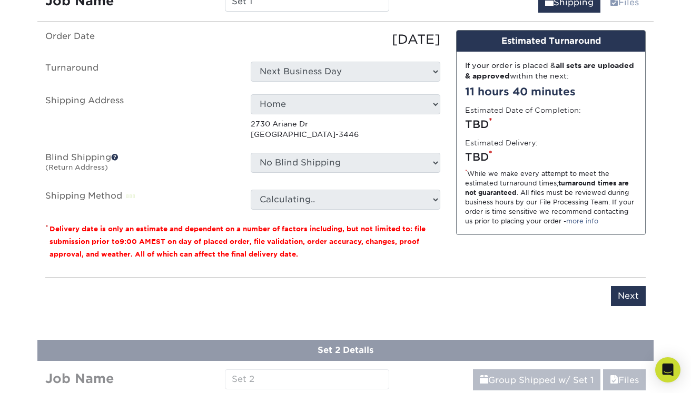
scroll to position [711, 0]
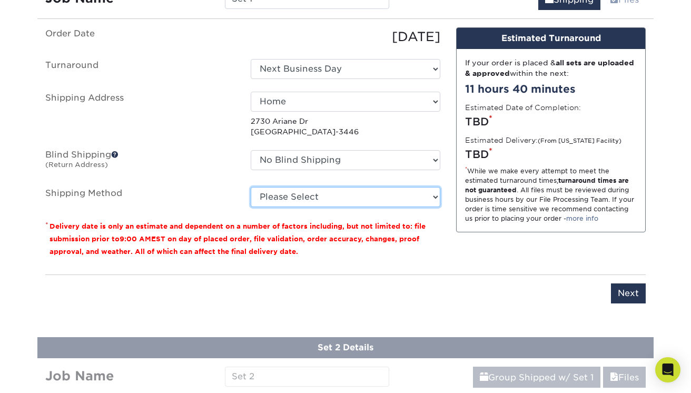
click at [326, 192] on select "Please Select Ground Shipping (+$15.68) 3 Day Shipping Service (+$20.06) 2 Day …" at bounding box center [346, 197] width 190 height 20
select select "03"
click at [251, 187] on select "Please Select Ground Shipping (+$15.68) 3 Day Shipping Service (+$20.06) 2 Day …" at bounding box center [346, 197] width 190 height 20
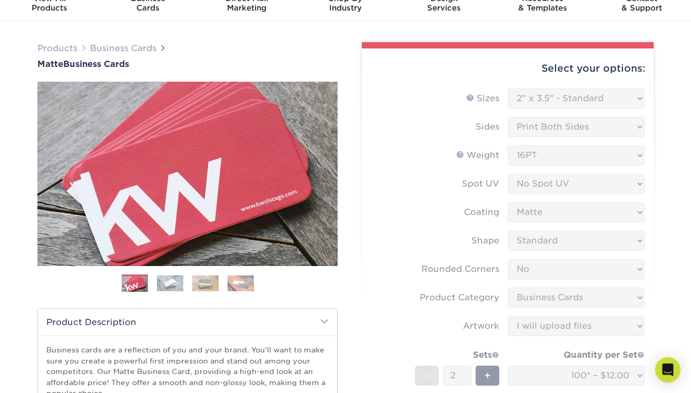
scroll to position [0, 0]
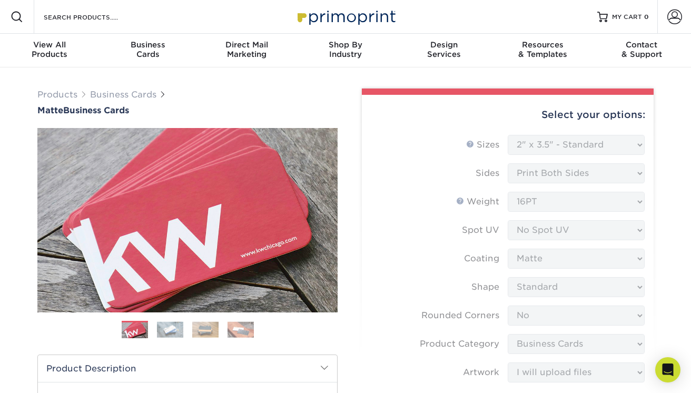
click at [440, 221] on form "Sizes Help Sizes Please Select 1.5" x 3.5" - Mini 1.75" x 3.5" - Mini 2" x 2" -…" at bounding box center [507, 358] width 275 height 447
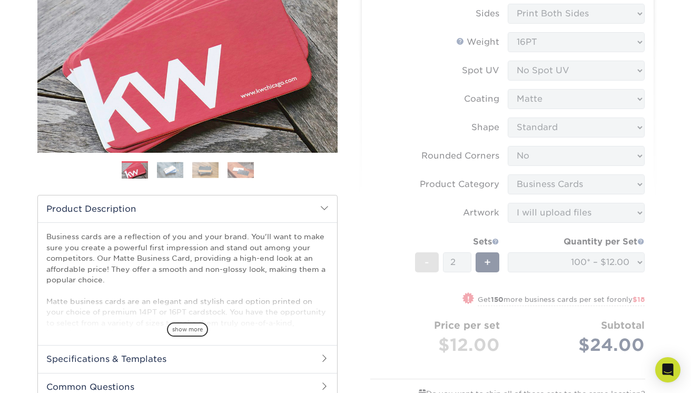
click at [437, 257] on form "Sizes Help Sizes Please Select 1.5" x 3.5" - Mini 1.75" x 3.5" - Mini 2" x 2" -…" at bounding box center [507, 198] width 275 height 447
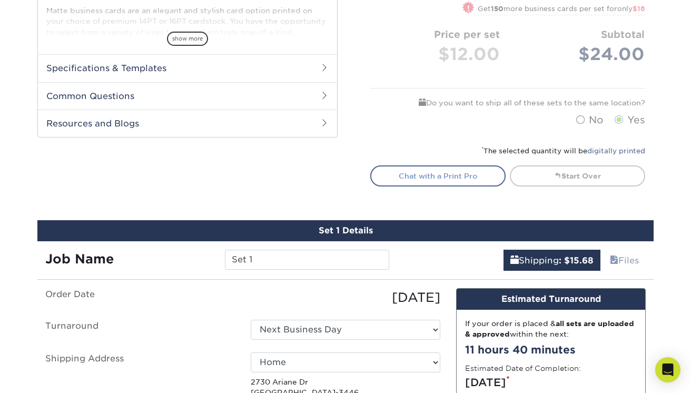
scroll to position [518, 0]
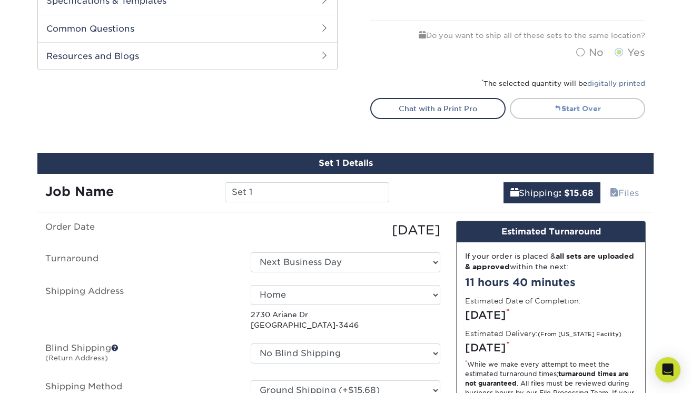
click at [565, 108] on link "Start Over" at bounding box center [577, 108] width 135 height 21
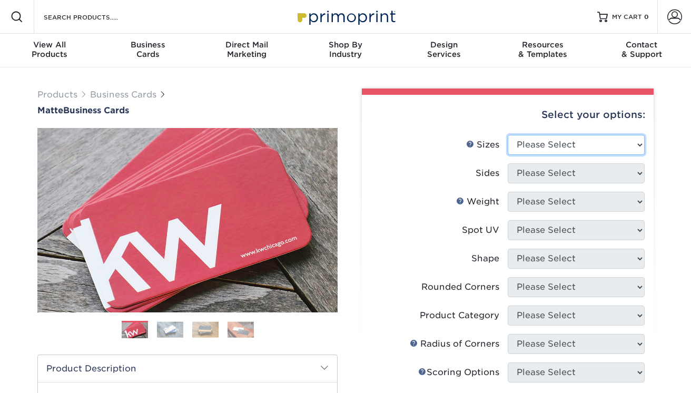
click at [555, 144] on select "Please Select 1.5" x 3.5" - Mini 1.75" x 3.5" - Mini 2" x 2" - Square 2" x 3" -…" at bounding box center [576, 145] width 137 height 20
select select "2.00x3.50"
click at [508, 135] on select "Please Select 1.5" x 3.5" - Mini 1.75" x 3.5" - Mini 2" x 2" - Square 2" x 3" -…" at bounding box center [576, 145] width 137 height 20
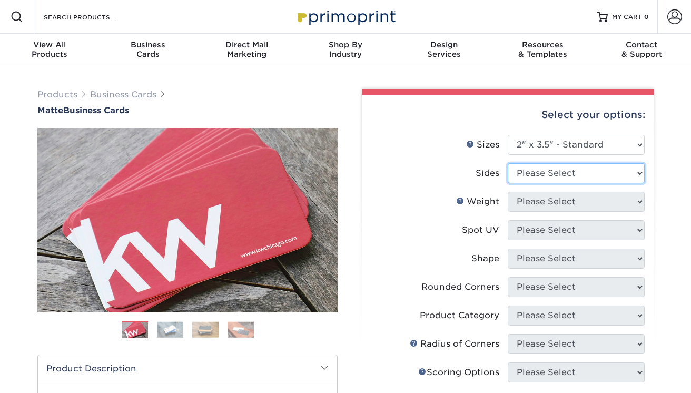
click at [553, 181] on select "Please Select Print Both Sides Print Front Only" at bounding box center [576, 173] width 137 height 20
select select "13abbda7-1d64-4f25-8bb2-c179b224825d"
click at [508, 163] on select "Please Select Print Both Sides Print Front Only" at bounding box center [576, 173] width 137 height 20
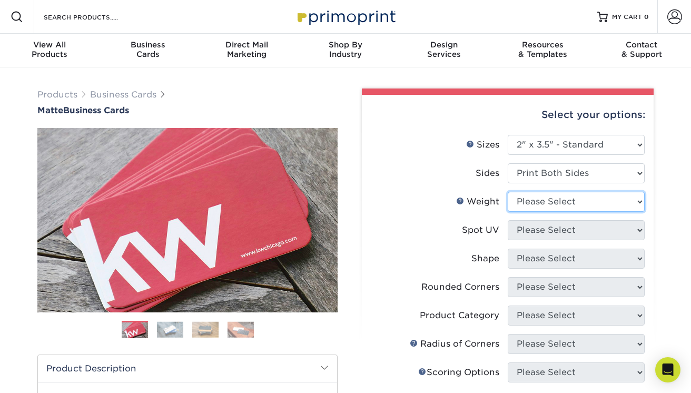
click at [550, 197] on select "Please Select 16PT 14PT" at bounding box center [576, 202] width 137 height 20
select select "16PT"
click at [508, 192] on select "Please Select 16PT 14PT" at bounding box center [576, 202] width 137 height 20
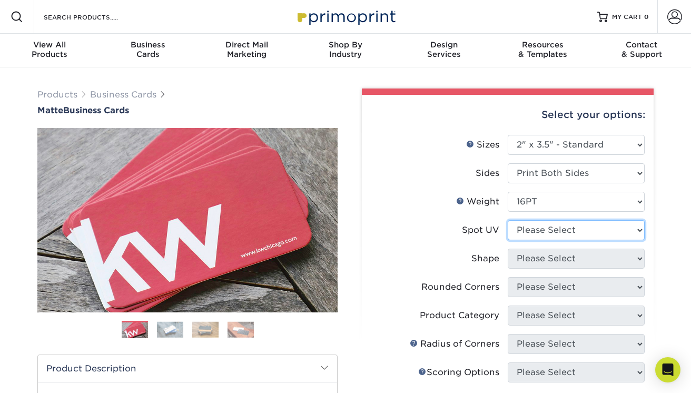
click at [547, 233] on select "Please Select No Spot UV Front and Back (Both Sides) Front Only Back Only" at bounding box center [576, 230] width 137 height 20
select select "3"
click at [508, 220] on select "Please Select No Spot UV Front and Back (Both Sides) Front Only Back Only" at bounding box center [576, 230] width 137 height 20
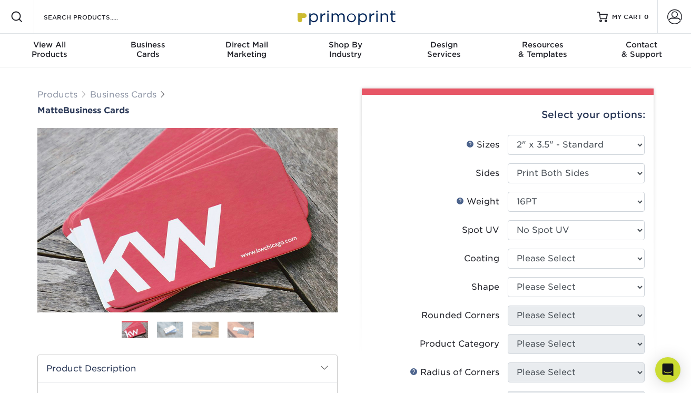
click at [547, 245] on li "Spot UV Please Select No Spot UV Front and Back (Both Sides) Front Only Back On…" at bounding box center [508, 234] width 274 height 28
click at [546, 250] on select at bounding box center [576, 259] width 137 height 20
select select "121bb7b5-3b4d-429f-bd8d-bbf80e953313"
click at [508, 249] on select at bounding box center [576, 259] width 137 height 20
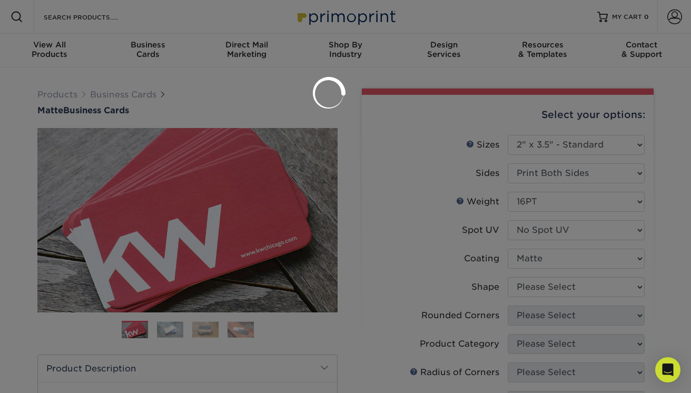
click at [540, 286] on div at bounding box center [345, 196] width 691 height 393
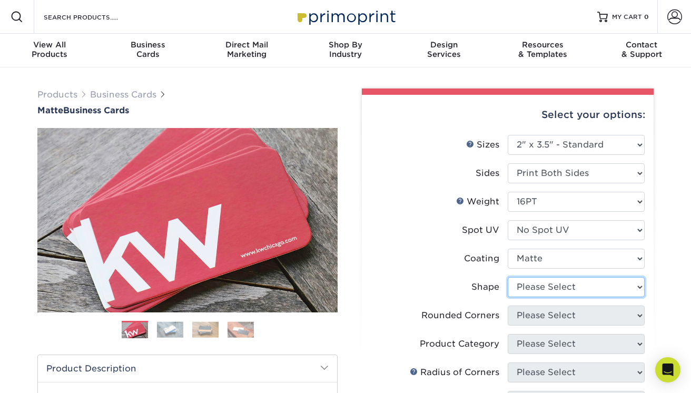
click at [540, 286] on select "Please Select Standard Oval" at bounding box center [576, 287] width 137 height 20
select select "standard"
click at [508, 277] on select "Please Select Standard Oval" at bounding box center [576, 287] width 137 height 20
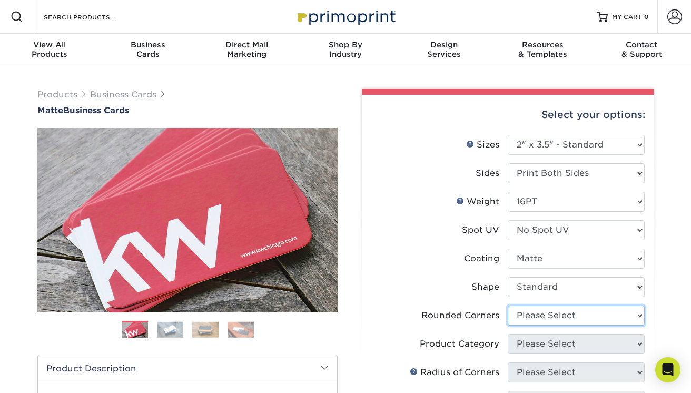
click at [535, 318] on select "Please Select Yes - Round 2 Corners Yes - Round 4 Corners No" at bounding box center [576, 315] width 137 height 20
select select "0"
click at [508, 305] on select "Please Select Yes - Round 2 Corners Yes - Round 4 Corners No" at bounding box center [576, 315] width 137 height 20
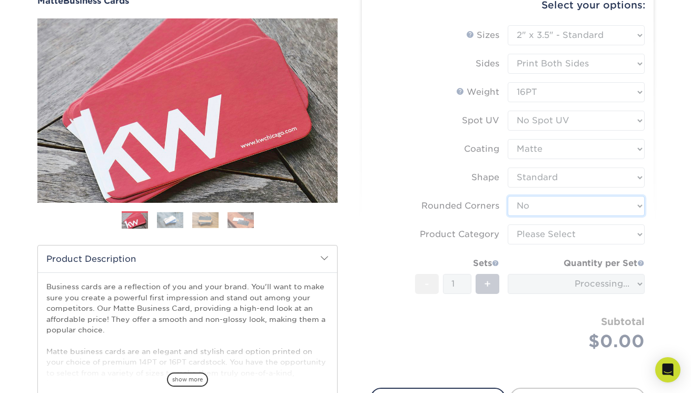
scroll to position [113, 0]
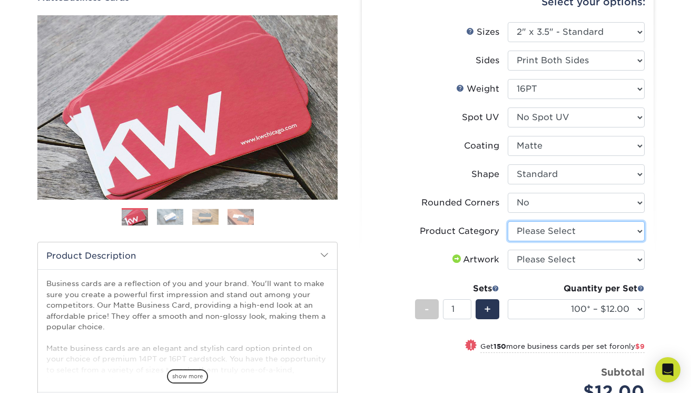
click at [565, 235] on select "Please Select Business Cards" at bounding box center [576, 231] width 137 height 20
select select "3b5148f1-0588-4f88-a218-97bcfdce65c1"
click at [508, 221] on select "Please Select Business Cards" at bounding box center [576, 231] width 137 height 20
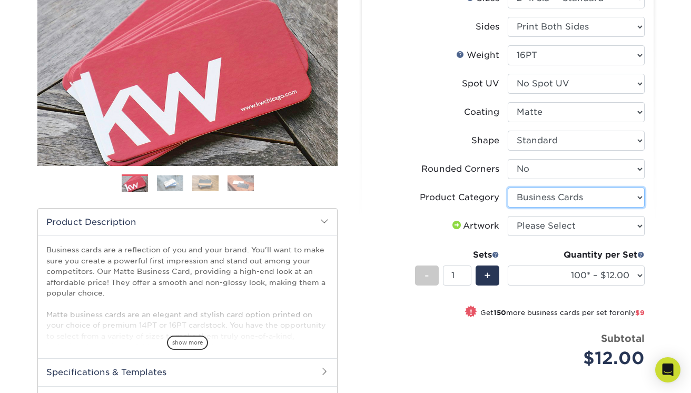
scroll to position [162, 0]
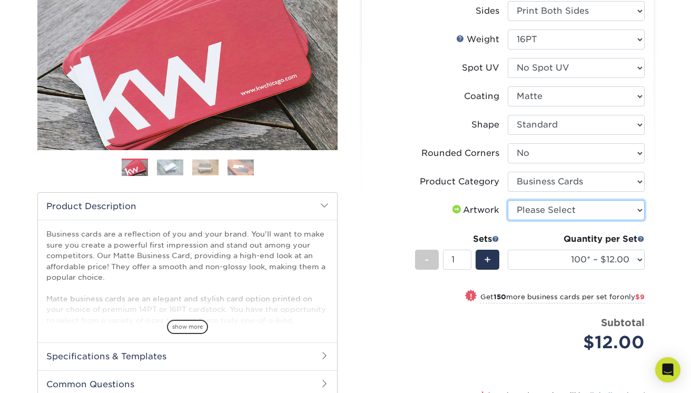
click at [565, 211] on select "Please Select I will upload files I need a design - $100" at bounding box center [576, 210] width 137 height 20
select select "upload"
click at [508, 200] on select "Please Select I will upload files I need a design - $100" at bounding box center [576, 210] width 137 height 20
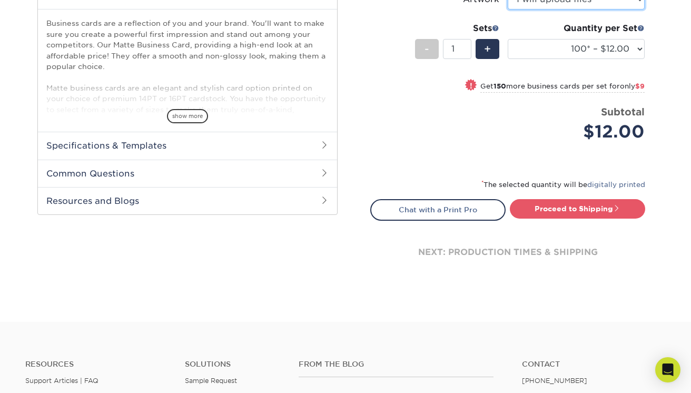
scroll to position [375, 0]
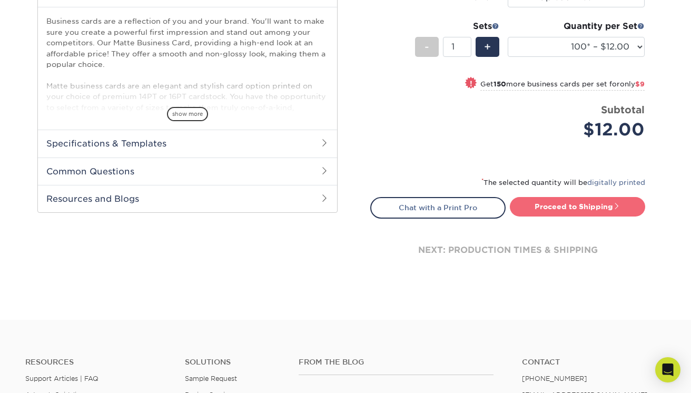
click at [560, 206] on link "Proceed to Shipping" at bounding box center [577, 206] width 135 height 19
type input "Set 1"
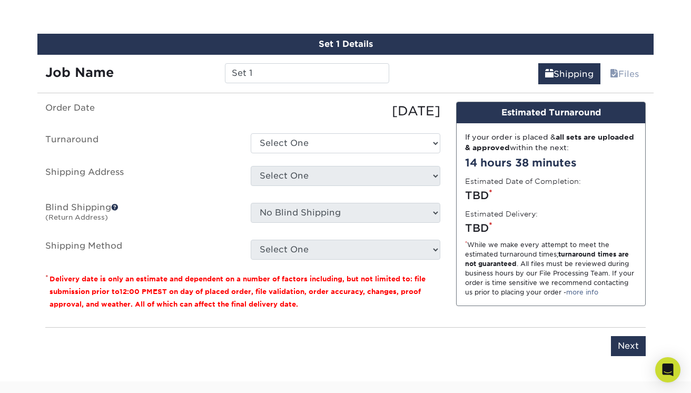
scroll to position [600, 0]
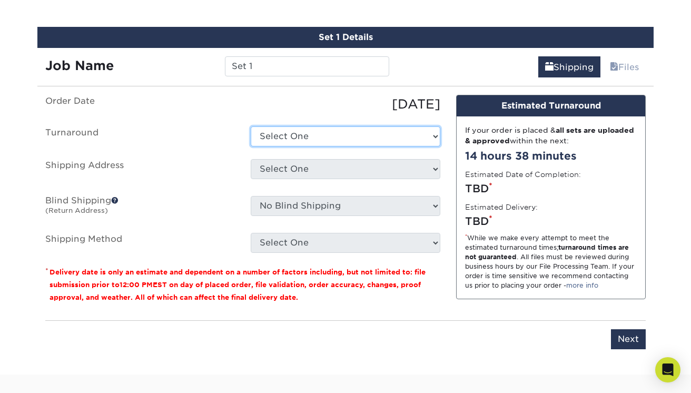
click at [325, 139] on select "Select One 2-4 Business Days 2 Day Next Business Day" at bounding box center [346, 136] width 190 height 20
click at [251, 126] on select "Select One 2-4 Business Days 2 Day Next Business Day" at bounding box center [346, 136] width 190 height 20
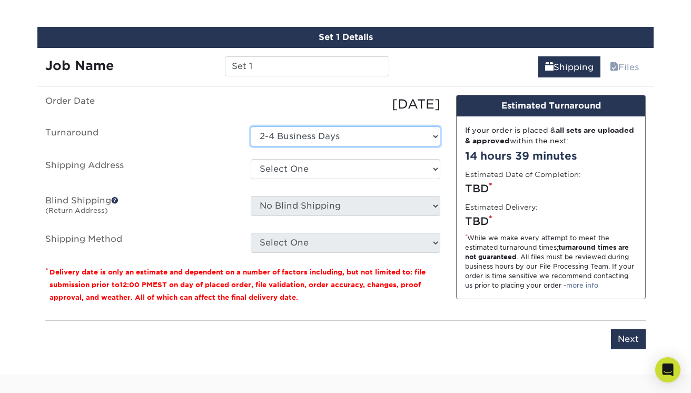
click at [322, 142] on select "Select One 2-4 Business Days 2 Day Next Business Day" at bounding box center [346, 136] width 190 height 20
select select "64c822c2-3af2-41d2-bec4-d4207c89befa"
click at [251, 126] on select "Select One 2-4 Business Days 2 Day Next Business Day" at bounding box center [346, 136] width 190 height 20
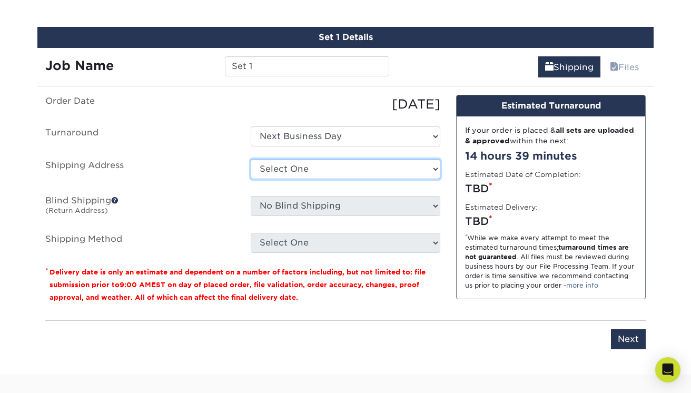
click at [305, 167] on select "Select One Home + Add New Address - Login" at bounding box center [346, 169] width 190 height 20
select select "286719"
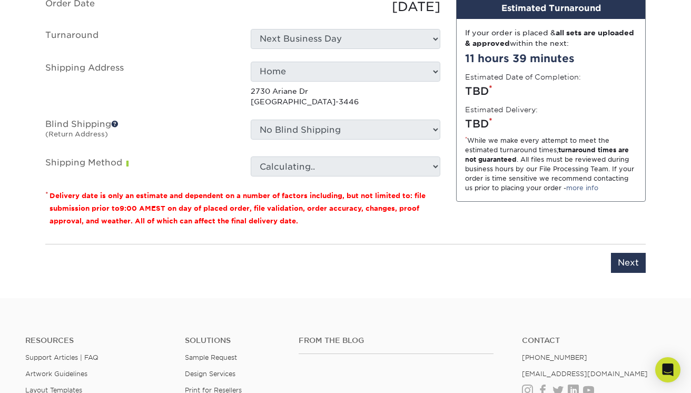
scroll to position [707, 0]
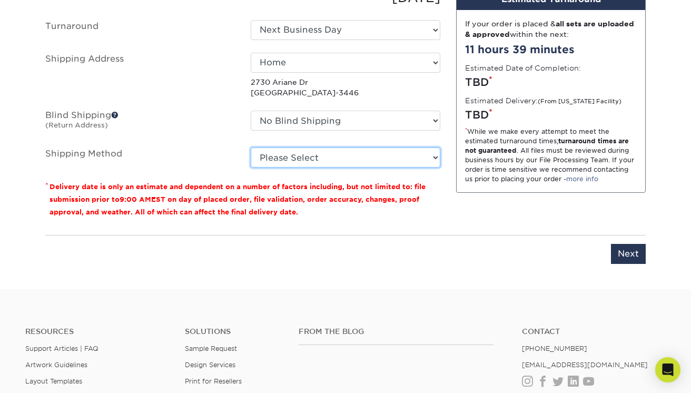
click at [331, 162] on select "Please Select Ground Shipping (+$7.84) 3 Day Shipping Service (+$20.07) 2 Day A…" at bounding box center [346, 157] width 190 height 20
select select "03"
click at [251, 147] on select "Please Select Ground Shipping (+$7.84) 3 Day Shipping Service (+$20.07) 2 Day A…" at bounding box center [346, 157] width 190 height 20
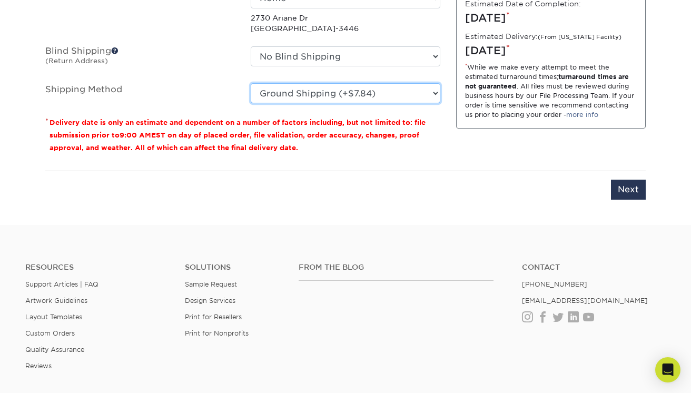
scroll to position [821, 0]
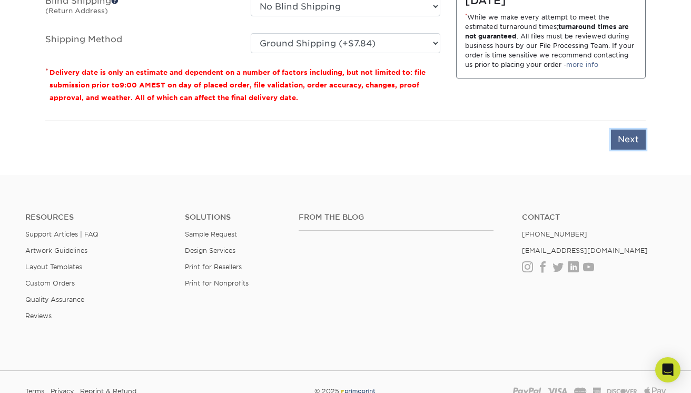
click at [623, 138] on input "Next" at bounding box center [628, 140] width 35 height 20
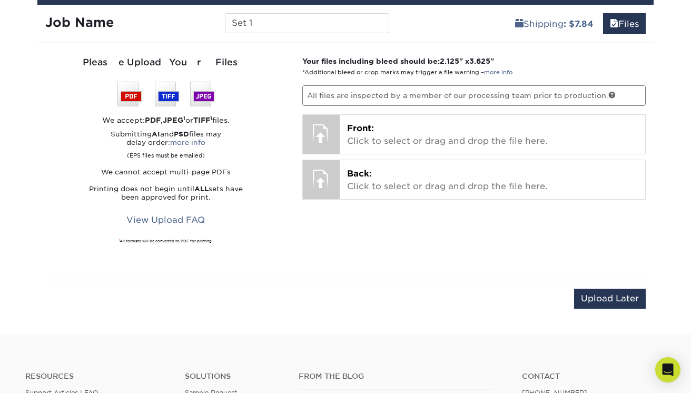
scroll to position [638, 0]
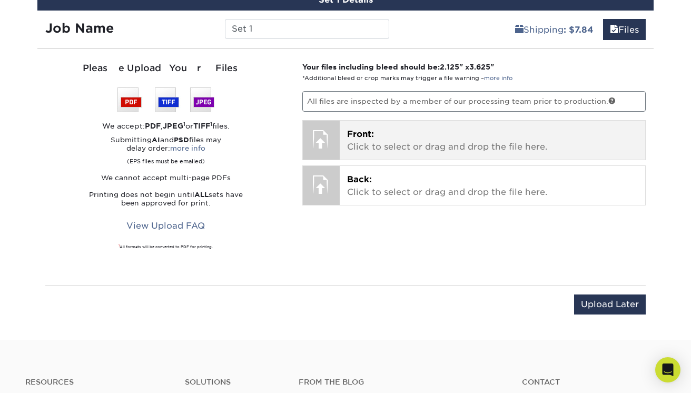
click at [342, 143] on div "Front: Click to select or drag and drop the file here. Choose file" at bounding box center [493, 140] width 306 height 39
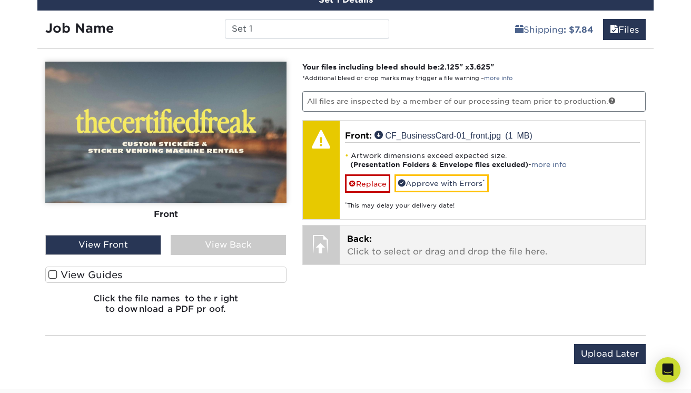
click at [323, 248] on div at bounding box center [321, 243] width 37 height 37
click at [330, 245] on div at bounding box center [321, 243] width 37 height 37
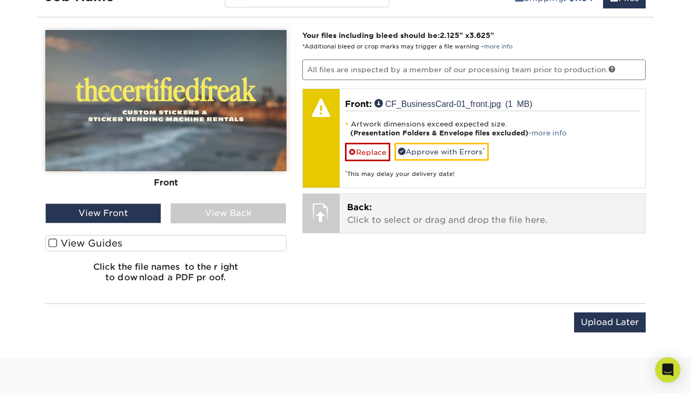
scroll to position [682, 0]
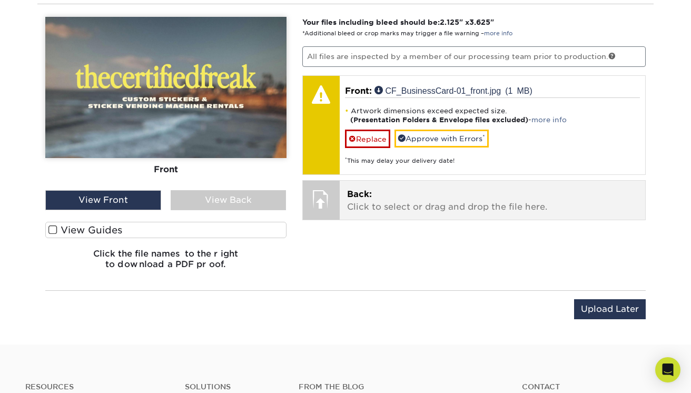
click at [321, 201] on div at bounding box center [321, 199] width 37 height 37
click at [396, 205] on p "Back: Click to select or drag and drop the file here." at bounding box center [492, 200] width 291 height 25
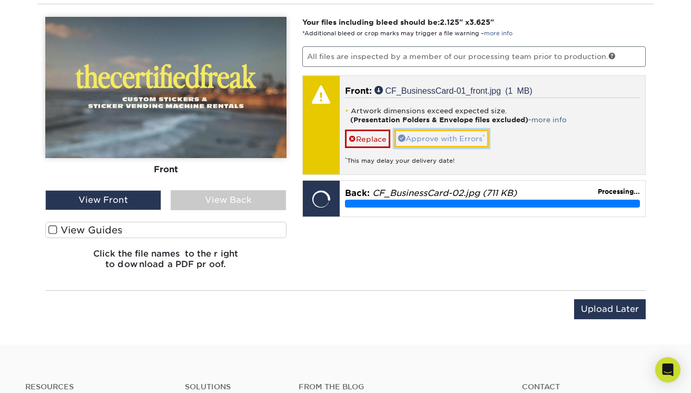
click at [428, 141] on link "Approve with Errors *" at bounding box center [441, 139] width 94 height 18
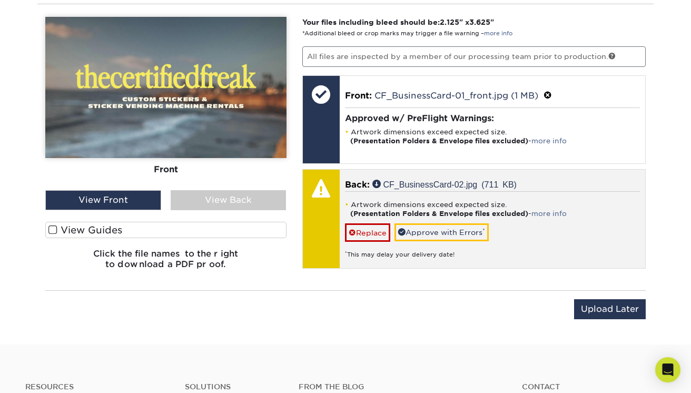
scroll to position [717, 0]
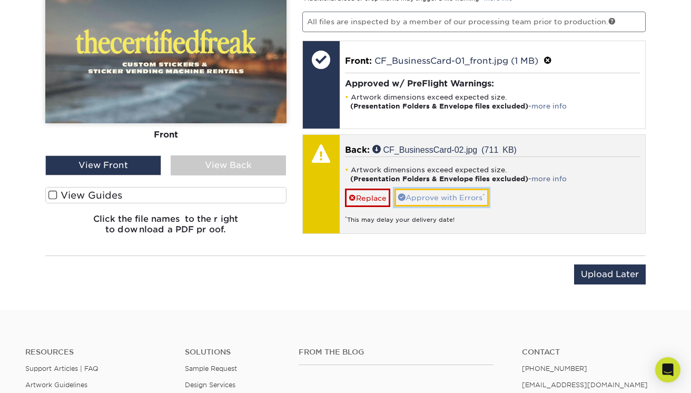
click at [448, 194] on link "Approve with Errors *" at bounding box center [441, 197] width 94 height 18
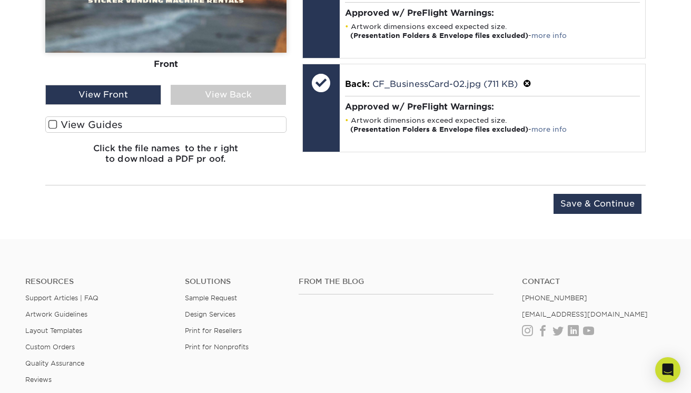
scroll to position [831, 0]
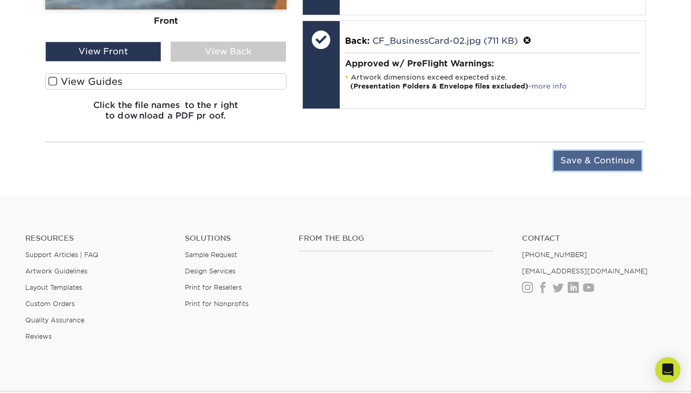
click at [585, 156] on input "Save & Continue" at bounding box center [597, 161] width 88 height 20
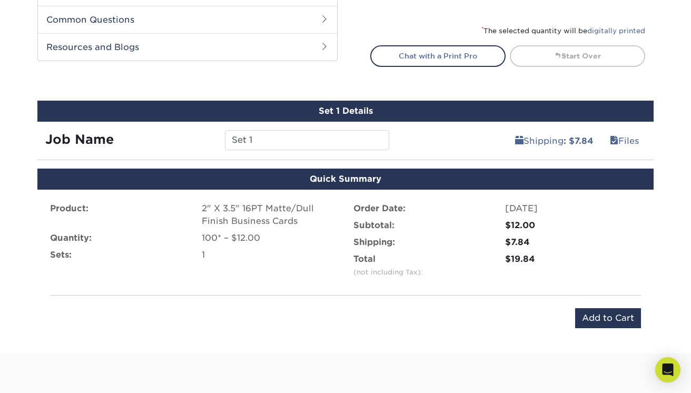
scroll to position [527, 0]
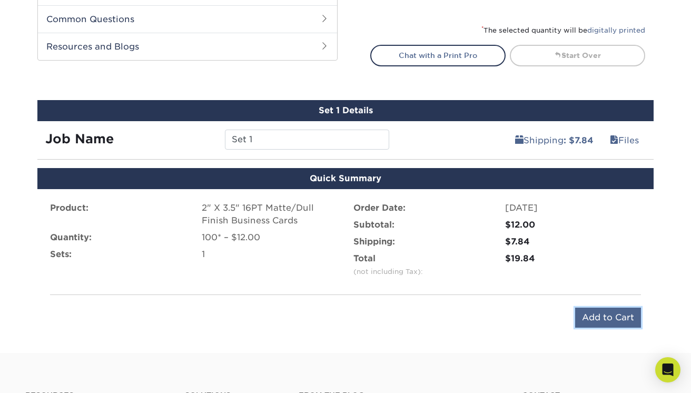
click at [598, 319] on input "Add to Cart" at bounding box center [608, 317] width 66 height 20
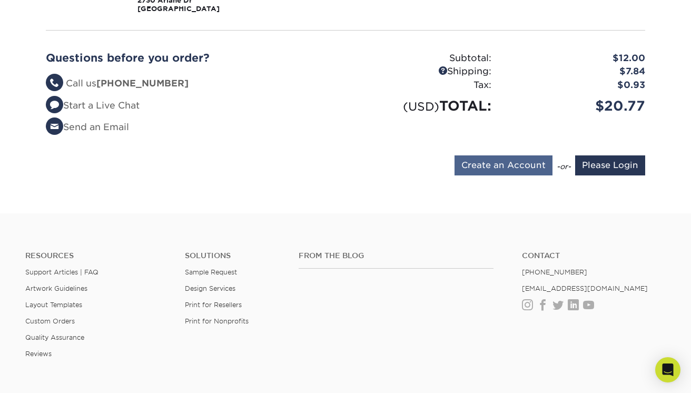
scroll to position [264, 0]
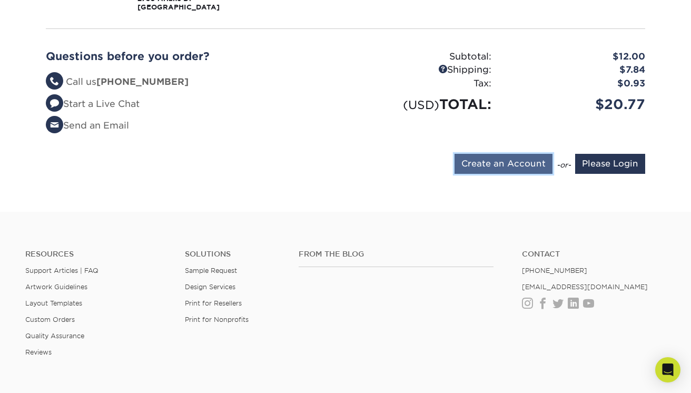
click at [501, 161] on input "Create an Account" at bounding box center [503, 164] width 98 height 20
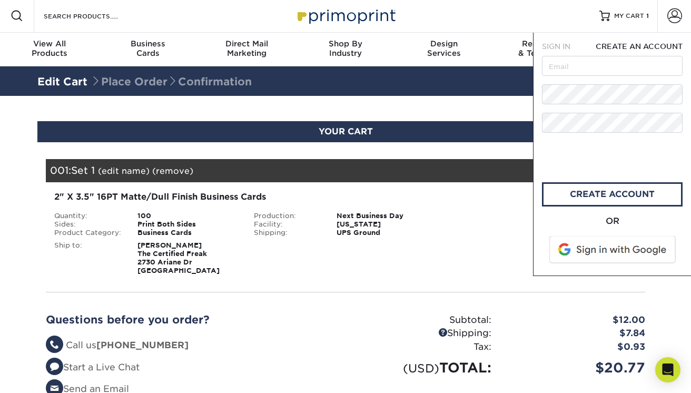
scroll to position [0, 0]
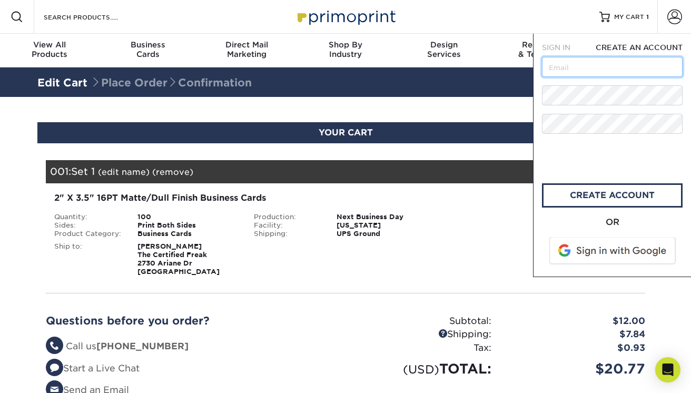
click at [573, 71] on input "text" at bounding box center [612, 67] width 141 height 20
type input "[EMAIL_ADDRESS][DOMAIN_NAME]"
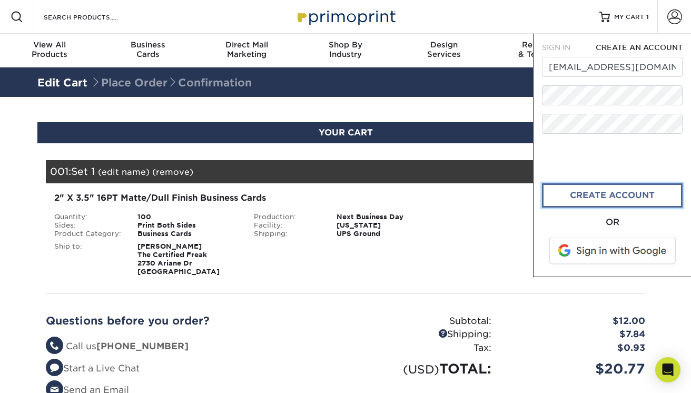
click at [609, 192] on link "create account" at bounding box center [612, 195] width 141 height 24
click at [517, 17] on div "Resources Menu Search Products Account SIGN IN CREATE AN ACCOUNT forgot passwor…" at bounding box center [345, 17] width 691 height 34
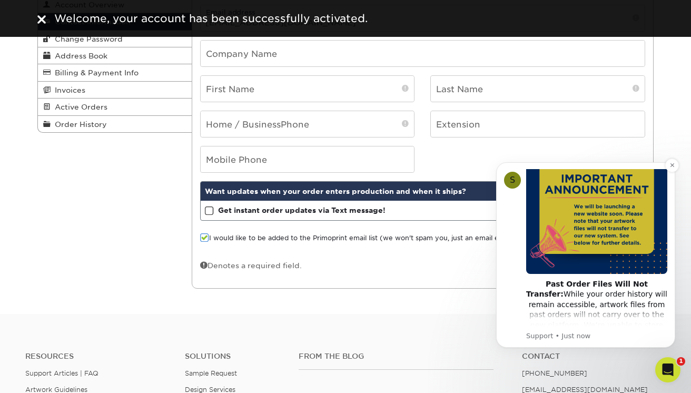
scroll to position [91, 0]
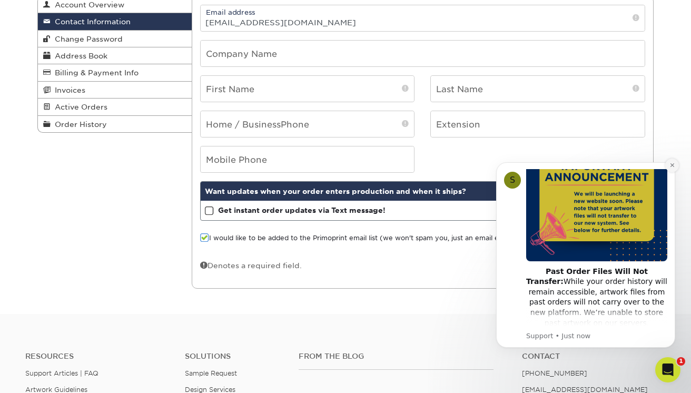
click at [671, 167] on icon "Dismiss notification" at bounding box center [672, 165] width 6 height 6
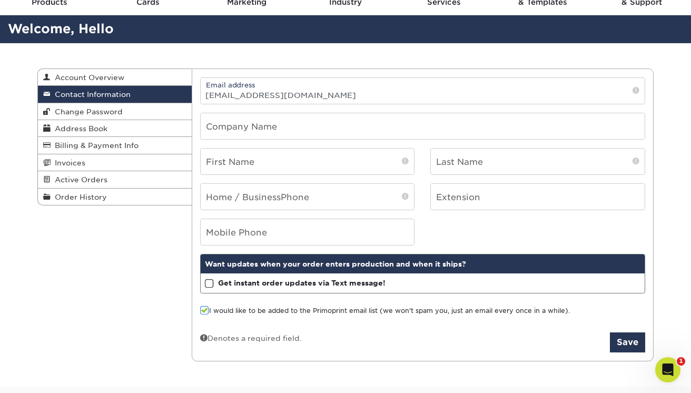
scroll to position [0, 0]
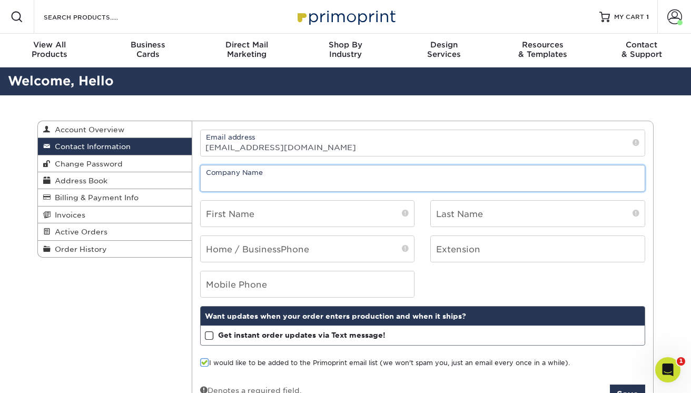
click at [327, 181] on input "text" at bounding box center [423, 178] width 444 height 26
type input "The Certified Freak"
type input "Vanesa"
type input "[PERSON_NAME]"
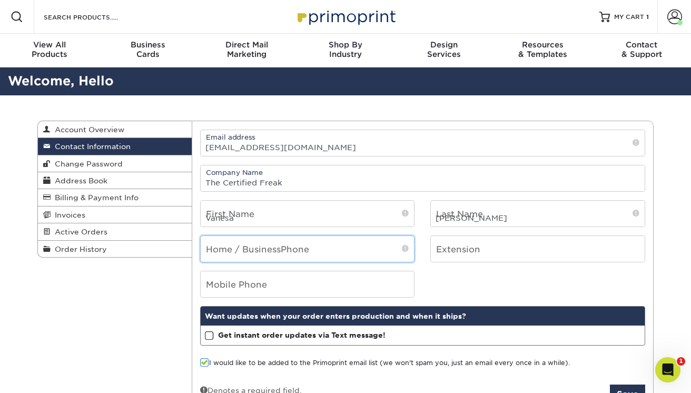
type input "7143927531"
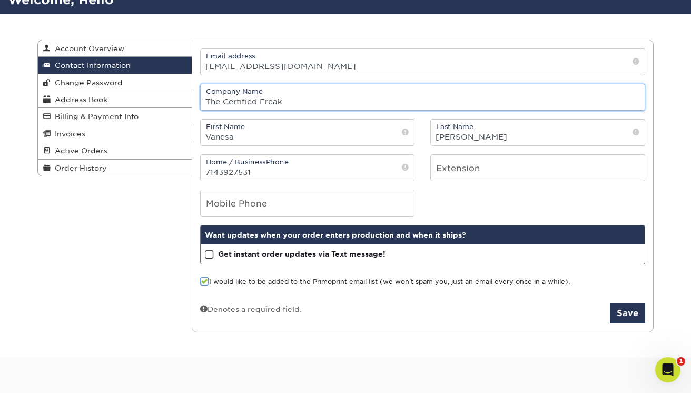
scroll to position [82, 0]
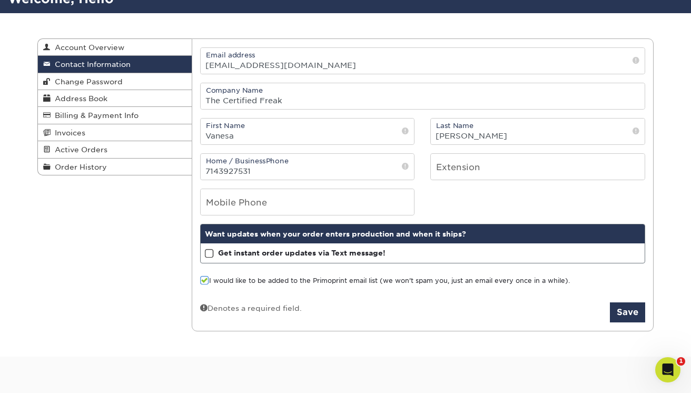
click at [361, 280] on label "I would like to be added to the Primoprint email list (we won't spam you, just …" at bounding box center [385, 281] width 370 height 10
click at [0, 0] on input "I would like to be added to the Primoprint email list (we won't spam you, just …" at bounding box center [0, 0] width 0 height 0
click at [619, 311] on button "Save" at bounding box center [627, 312] width 35 height 20
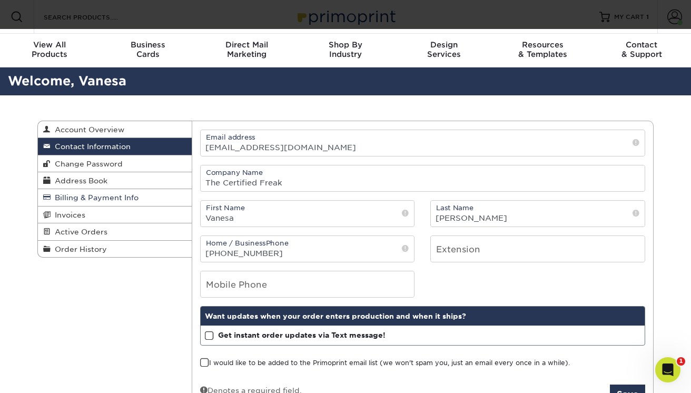
click at [83, 202] on span "Billing & Payment Info" at bounding box center [95, 197] width 88 height 8
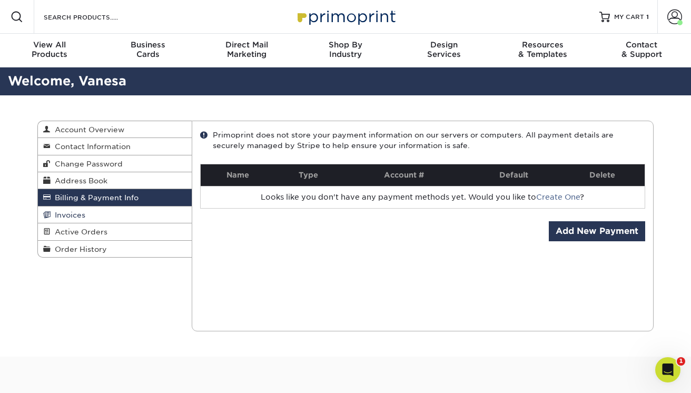
click at [109, 212] on link "Invoices" at bounding box center [115, 214] width 154 height 17
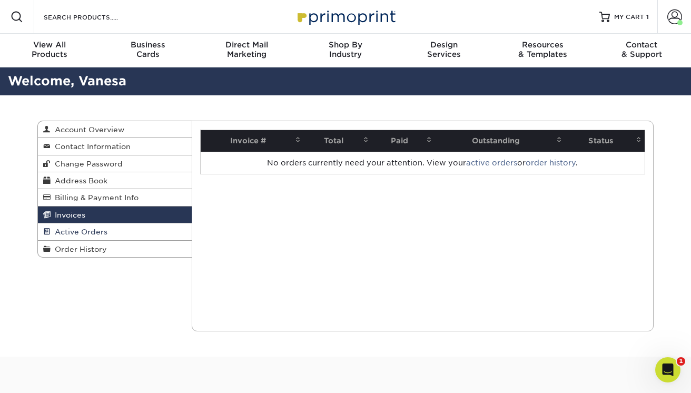
click at [93, 236] on span "Active Orders" at bounding box center [79, 231] width 57 height 8
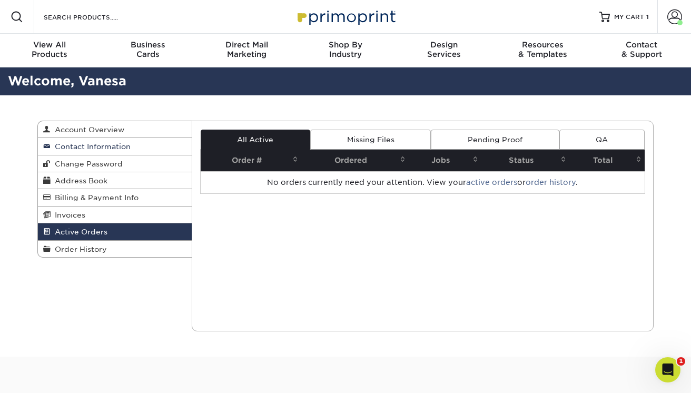
click at [107, 144] on span "Contact Information" at bounding box center [91, 146] width 80 height 8
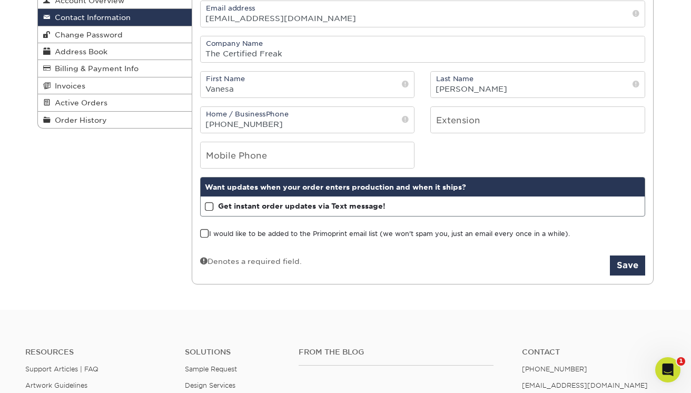
scroll to position [84, 0]
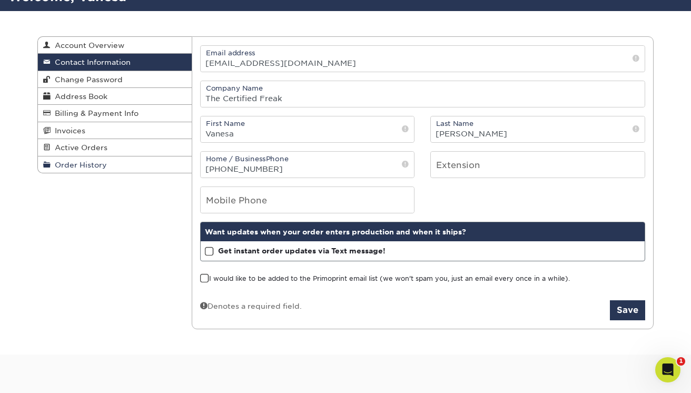
click at [88, 166] on span "Order History" at bounding box center [79, 165] width 56 height 8
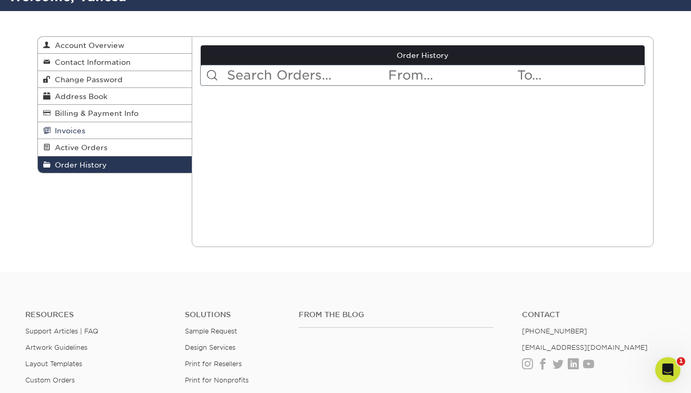
click at [95, 130] on link "Invoices" at bounding box center [115, 130] width 154 height 17
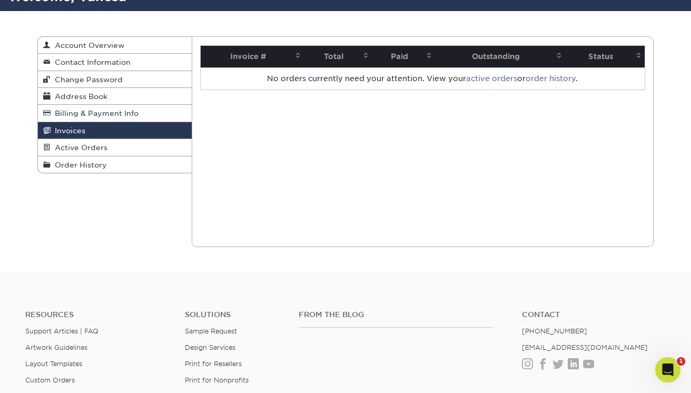
click at [101, 117] on span "Billing & Payment Info" at bounding box center [95, 113] width 88 height 8
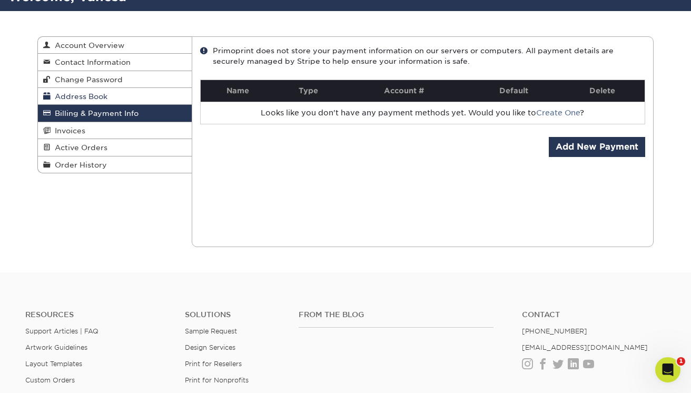
click at [103, 97] on span "Address Book" at bounding box center [79, 96] width 57 height 8
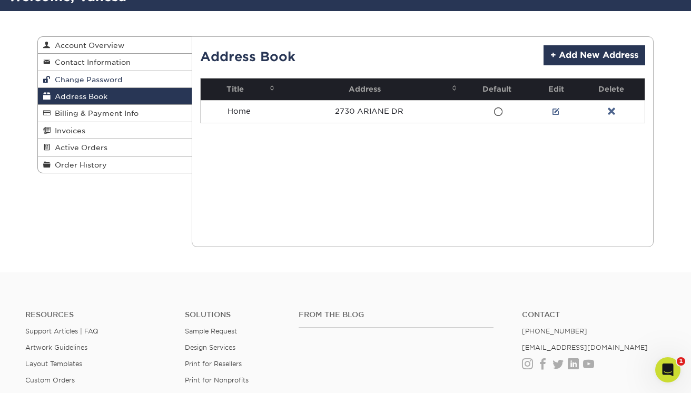
click at [96, 79] on span "Change Password" at bounding box center [87, 79] width 72 height 8
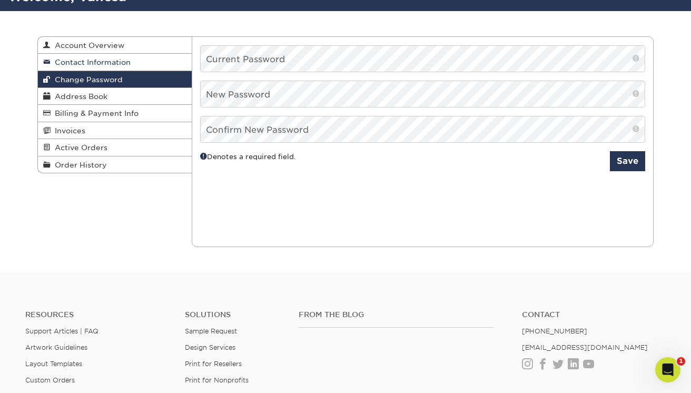
click at [99, 62] on span "Contact Information" at bounding box center [91, 62] width 80 height 8
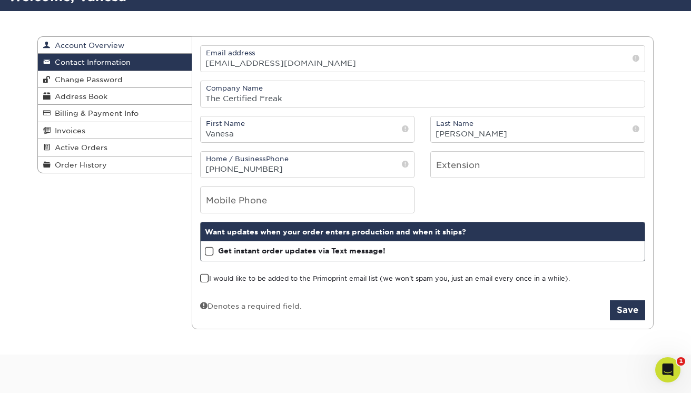
click at [107, 48] on span "Account Overview" at bounding box center [88, 45] width 74 height 8
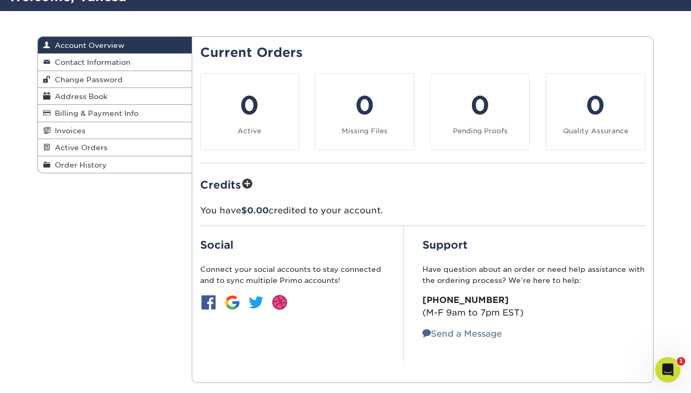
click at [101, 65] on span "Contact Information" at bounding box center [91, 62] width 80 height 8
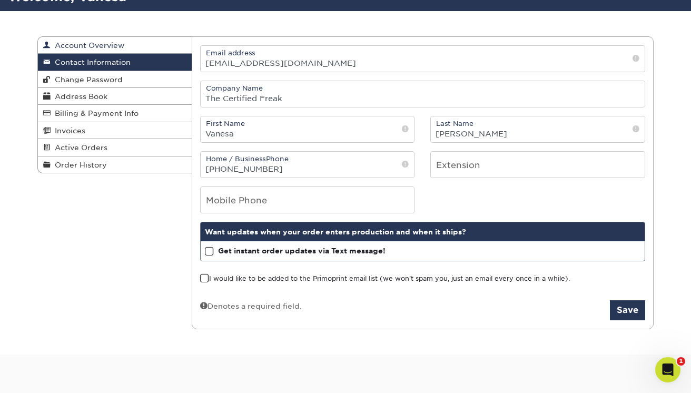
click at [104, 46] on span "Account Overview" at bounding box center [88, 45] width 74 height 8
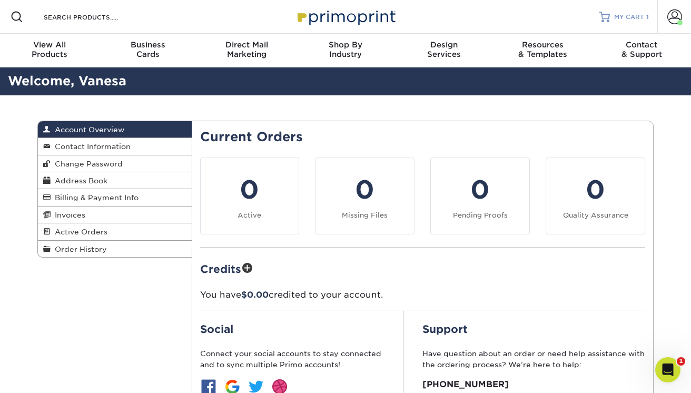
click at [624, 15] on span "MY CART" at bounding box center [629, 17] width 30 height 9
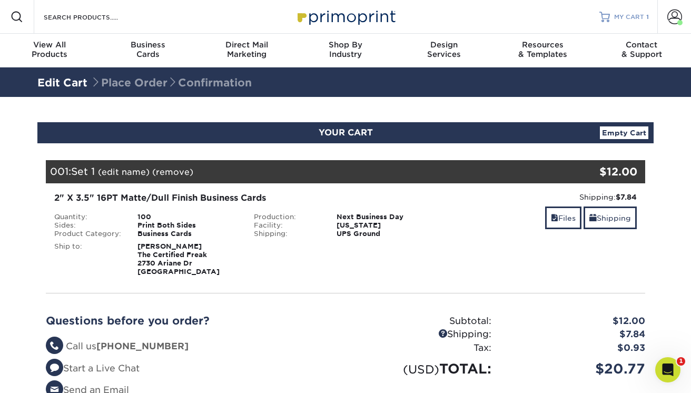
click at [628, 19] on span "MY CART" at bounding box center [629, 17] width 30 height 9
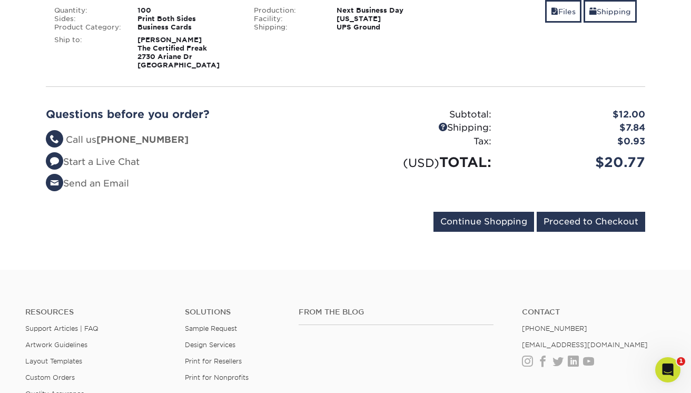
scroll to position [208, 0]
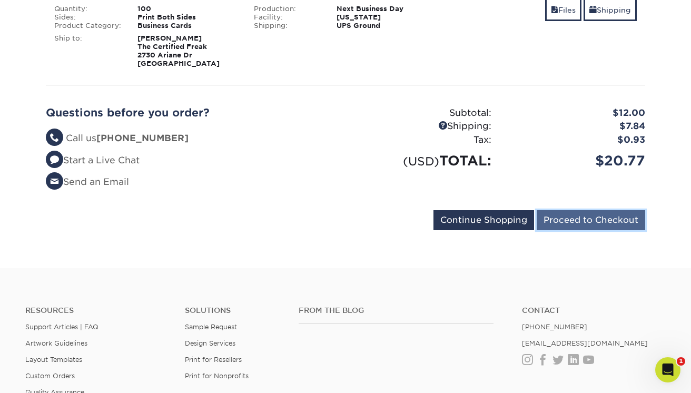
click at [563, 218] on input "Proceed to Checkout" at bounding box center [590, 220] width 108 height 20
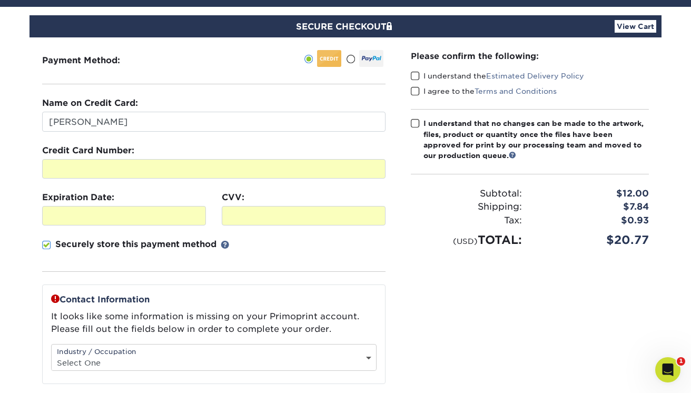
scroll to position [80, 0]
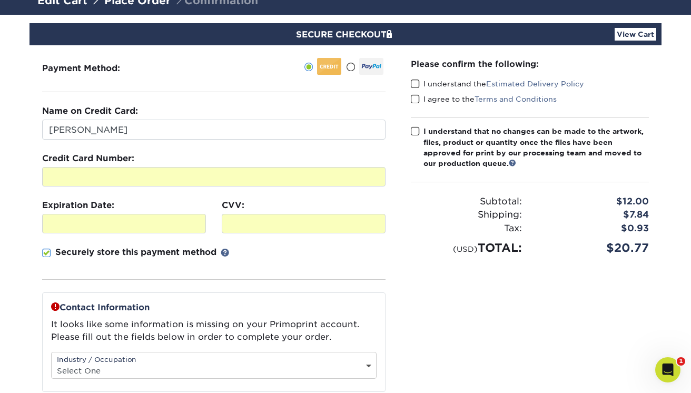
click at [423, 83] on label "I understand the Estimated Delivery Policy" at bounding box center [497, 83] width 173 height 11
click at [0, 0] on input "I understand the Estimated Delivery Policy" at bounding box center [0, 0] width 0 height 0
click at [418, 98] on span at bounding box center [415, 99] width 9 height 10
click at [0, 0] on input "I agree to the Terms and Conditions" at bounding box center [0, 0] width 0 height 0
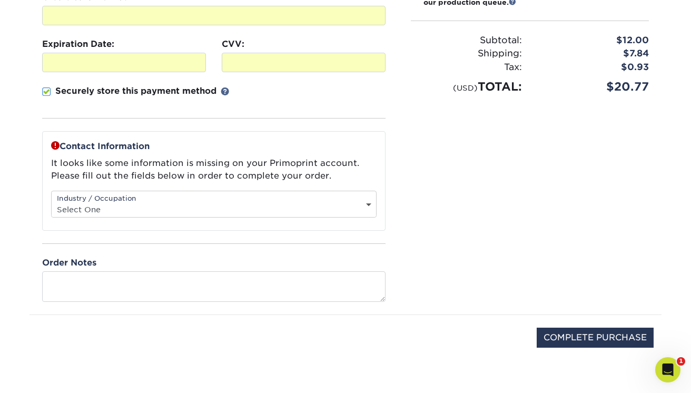
scroll to position [252, 0]
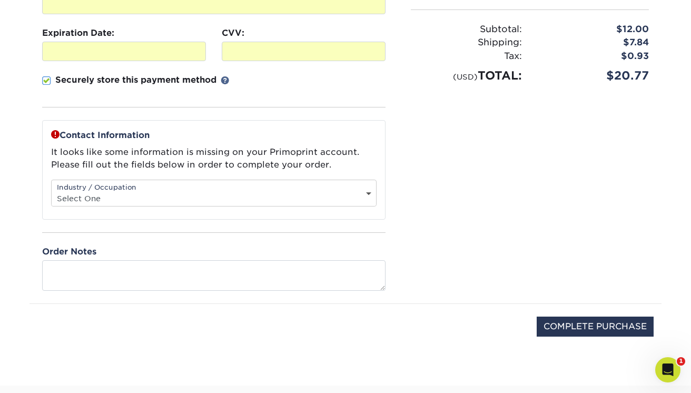
click at [227, 191] on select "Select One Administrative Executive Human Resources Construction Education Ente…" at bounding box center [214, 198] width 324 height 15
select select "11"
click at [52, 191] on select "Select One Administrative Executive Human Resources Construction Education Ente…" at bounding box center [214, 198] width 324 height 15
click at [427, 251] on div "Please confirm the following: I understand the Estimated Delivery Policy I agre…" at bounding box center [529, 88] width 263 height 430
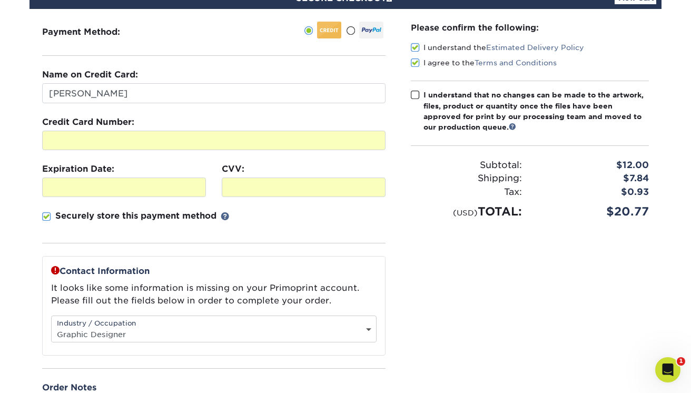
scroll to position [118, 0]
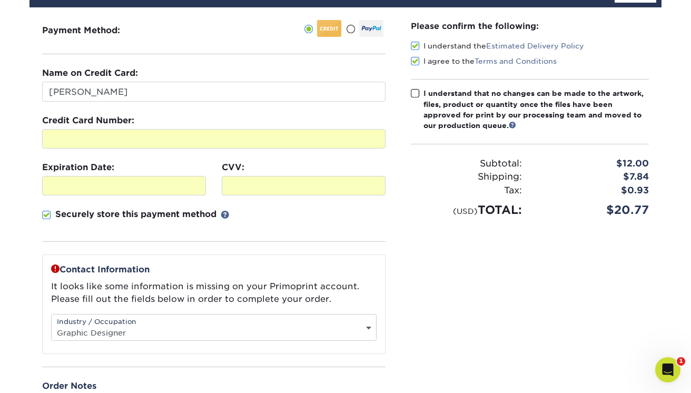
click at [419, 92] on span at bounding box center [415, 93] width 9 height 10
click at [0, 0] on input "I understand that no changes can be made to the artwork, files, product or quan…" at bounding box center [0, 0] width 0 height 0
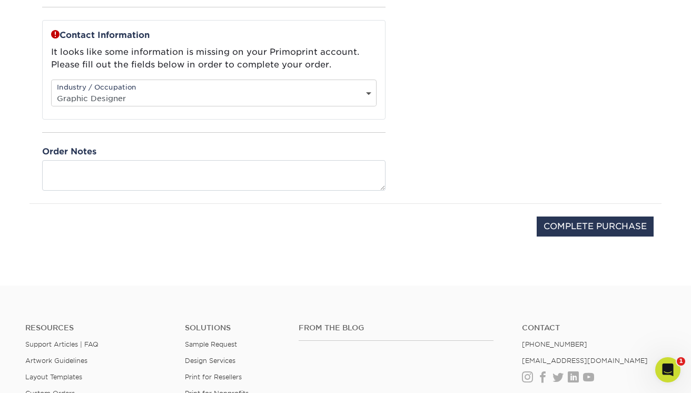
scroll to position [356, 0]
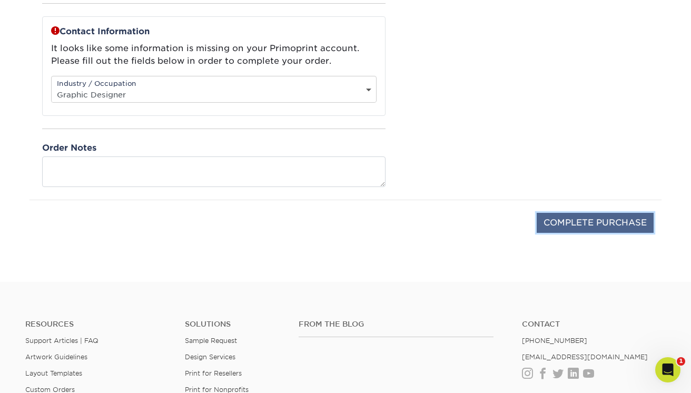
click at [551, 228] on input "COMPLETE PURCHASE" at bounding box center [594, 223] width 117 height 20
type input "PROCESSING, PLEASE WAIT..."
